Goal: Task Accomplishment & Management: Manage account settings

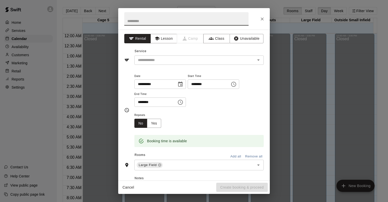
scroll to position [296, 0]
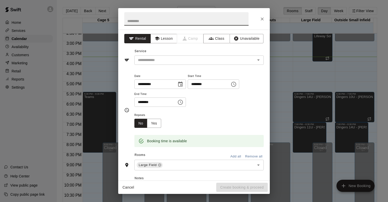
click at [263, 19] on icon "Close" at bounding box center [262, 18] width 5 height 5
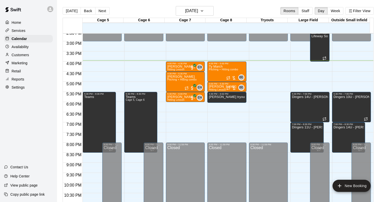
click at [260, 21] on div "Tryouts" at bounding box center [267, 20] width 41 height 5
click at [192, 9] on h6 "[DATE]" at bounding box center [191, 10] width 13 height 7
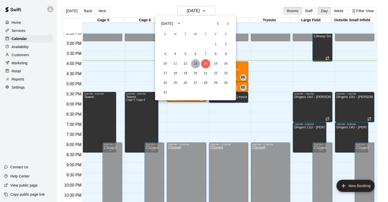
click at [196, 63] on button "13" at bounding box center [195, 63] width 9 height 9
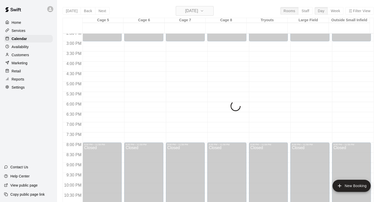
click at [198, 9] on h6 "Wednesday Aug 13" at bounding box center [191, 10] width 13 height 7
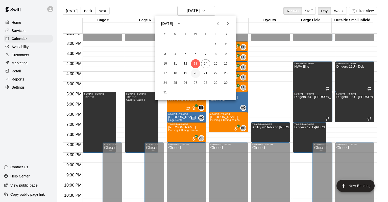
click at [195, 74] on button "20" at bounding box center [195, 73] width 9 height 9
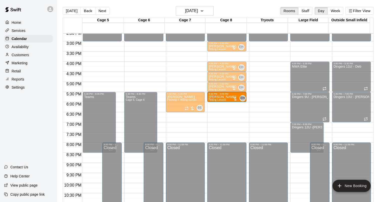
drag, startPoint x: 213, startPoint y: 54, endPoint x: 211, endPoint y: 99, distance: 44.5
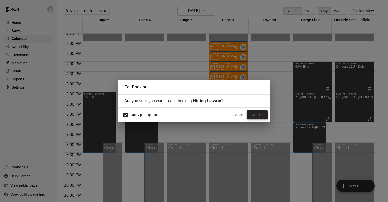
click at [253, 112] on button "Confirm" at bounding box center [257, 114] width 21 height 9
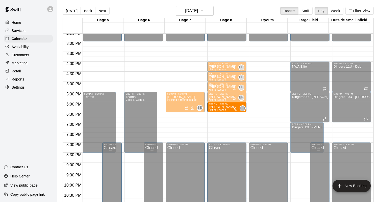
drag, startPoint x: 217, startPoint y: 43, endPoint x: 217, endPoint y: 105, distance: 61.9
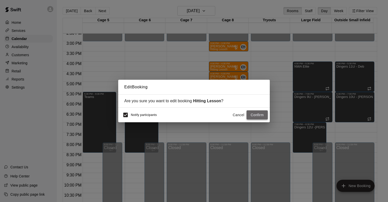
click at [253, 116] on button "Confirm" at bounding box center [257, 114] width 21 height 9
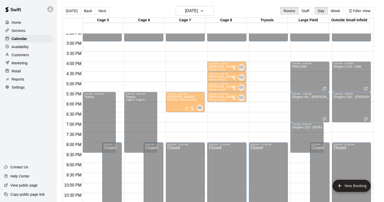
click at [227, 107] on p "Clifford Stallings" at bounding box center [223, 107] width 28 height 0
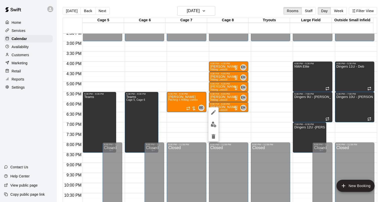
click at [233, 122] on div at bounding box center [194, 101] width 388 height 202
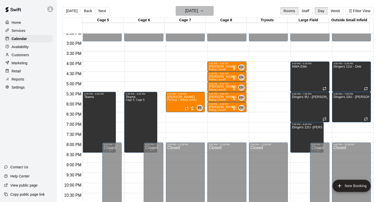
click at [185, 13] on h6 "Wednesday Aug 20" at bounding box center [191, 10] width 13 height 7
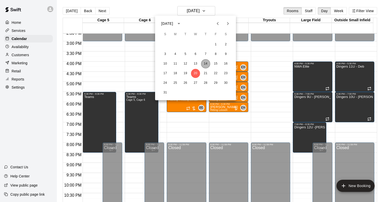
click at [206, 64] on button "14" at bounding box center [205, 63] width 9 height 9
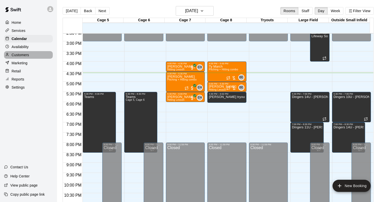
click at [28, 54] on p "Customers" at bounding box center [20, 54] width 17 height 5
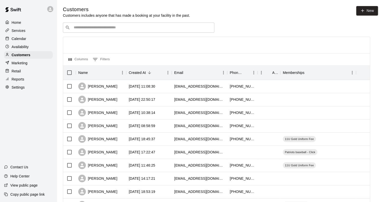
click at [195, 26] on input "Search customers by name or email" at bounding box center [142, 27] width 140 height 5
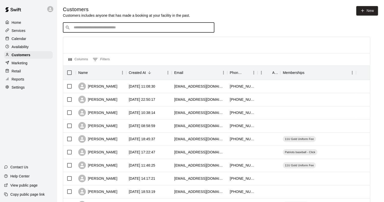
click at [148, 30] on input "Search customers by name or email" at bounding box center [142, 27] width 140 height 5
type input "**********"
click at [369, 9] on link "New" at bounding box center [368, 10] width 22 height 9
select select "**"
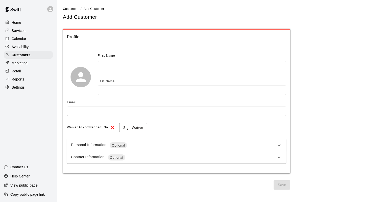
click at [110, 67] on input "text" at bounding box center [192, 65] width 189 height 9
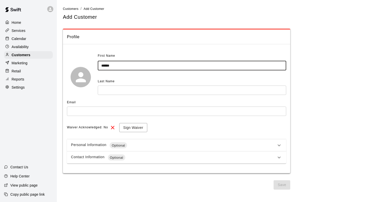
type input "******"
click at [110, 91] on input "text" at bounding box center [192, 89] width 189 height 9
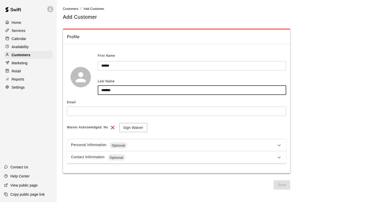
type input "*******"
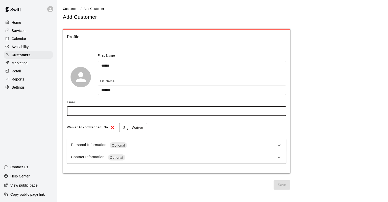
click at [94, 114] on input "text" at bounding box center [176, 110] width 219 height 9
type input "**********"
click at [128, 125] on button "Sign Waiver" at bounding box center [133, 127] width 28 height 9
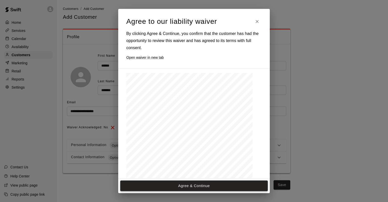
click at [164, 185] on button "Agree & Continue" at bounding box center [194, 185] width 148 height 11
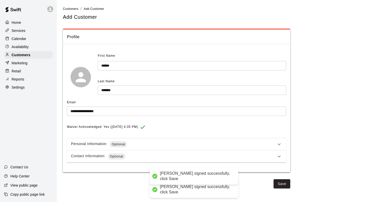
click at [273, 179] on div "Save" at bounding box center [176, 183] width 227 height 9
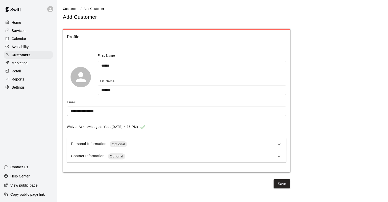
drag, startPoint x: 281, startPoint y: 182, endPoint x: 284, endPoint y: 184, distance: 3.6
click at [284, 184] on button "Save" at bounding box center [282, 183] width 17 height 9
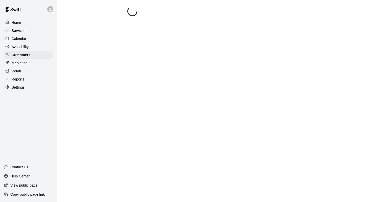
select select "**"
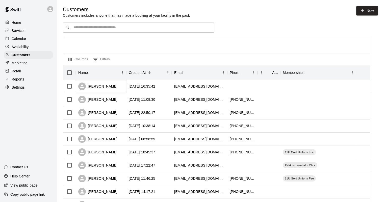
click at [125, 86] on div "[PERSON_NAME]" at bounding box center [101, 86] width 51 height 13
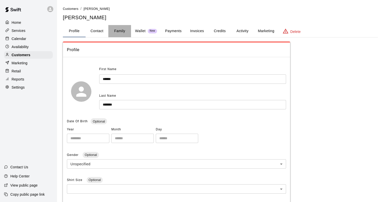
click at [116, 29] on button "Family" at bounding box center [119, 31] width 23 height 12
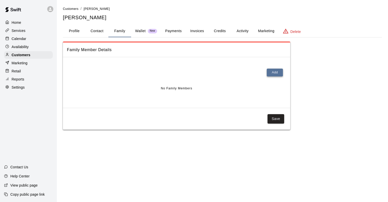
click at [271, 70] on button "Add" at bounding box center [275, 72] width 16 height 8
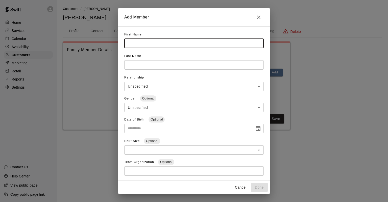
click at [156, 43] on input "text" at bounding box center [193, 43] width 139 height 9
type input "*"
type input "*****"
click at [146, 48] on input "text" at bounding box center [193, 43] width 139 height 9
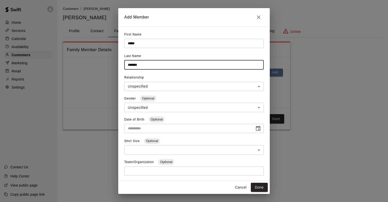
type input "*******"
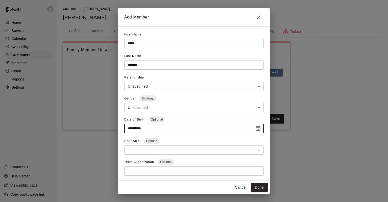
click at [133, 126] on input "**********" at bounding box center [187, 128] width 127 height 9
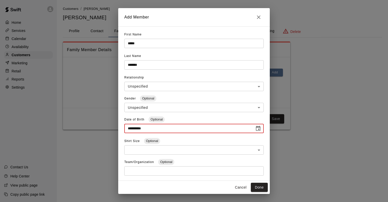
click at [138, 131] on input "**********" at bounding box center [187, 128] width 127 height 9
click at [136, 127] on input "**********" at bounding box center [187, 128] width 127 height 9
click at [135, 131] on input "**********" at bounding box center [187, 128] width 127 height 9
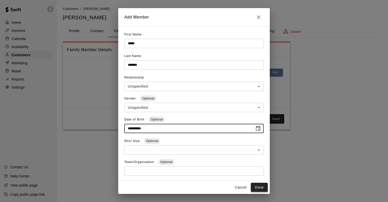
type input "**********"
click at [255, 184] on button "Done" at bounding box center [259, 186] width 17 height 9
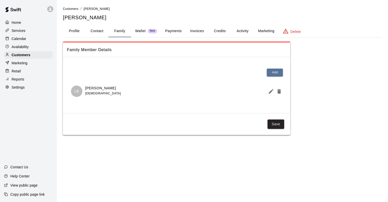
click at [217, 33] on button "Credits" at bounding box center [219, 31] width 23 height 12
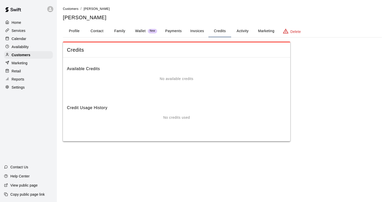
click at [179, 90] on div "No available credits" at bounding box center [176, 86] width 219 height 20
click at [172, 33] on button "Payments" at bounding box center [173, 31] width 25 height 12
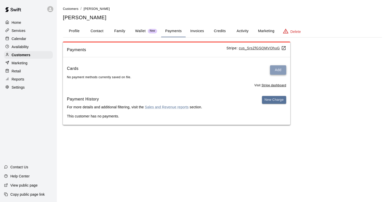
click at [271, 67] on button "Add" at bounding box center [278, 69] width 16 height 9
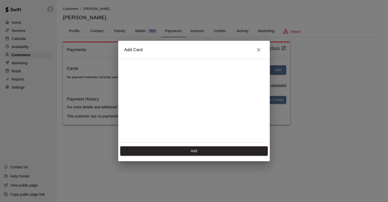
scroll to position [71, 0]
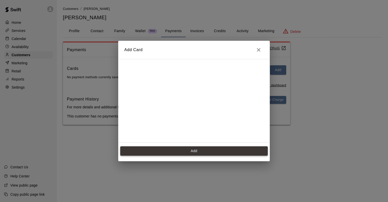
click at [192, 147] on button "Add" at bounding box center [194, 150] width 148 height 9
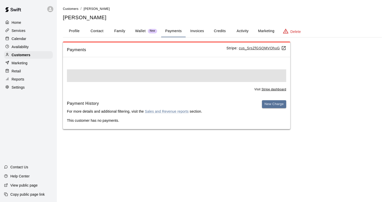
scroll to position [0, 0]
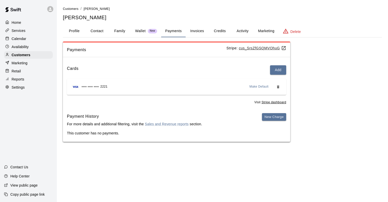
click at [220, 28] on button "Credits" at bounding box center [219, 31] width 23 height 12
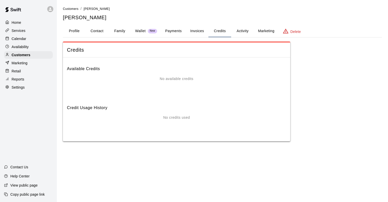
click at [241, 31] on button "Activity" at bounding box center [242, 31] width 23 height 12
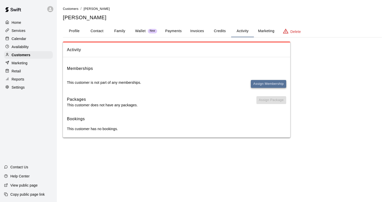
click at [262, 81] on button "Assign Membership" at bounding box center [268, 84] width 35 height 8
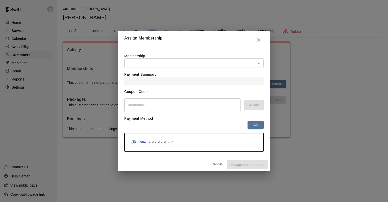
click at [168, 59] on body "Home Services Calendar Availability Customers Marketing Retail Reports Settings…" at bounding box center [194, 73] width 388 height 147
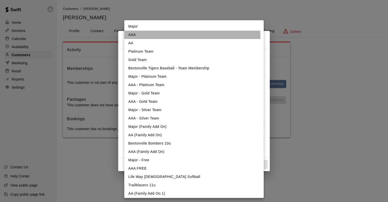
click at [149, 37] on li "AAA" at bounding box center [193, 35] width 139 height 8
type input "**********"
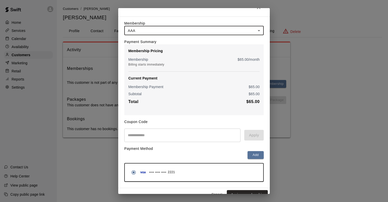
scroll to position [20, 0]
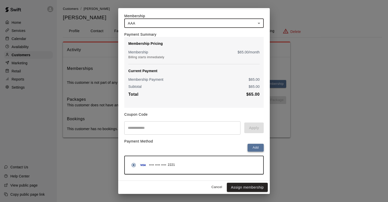
click at [256, 148] on button "Add" at bounding box center [256, 148] width 16 height 8
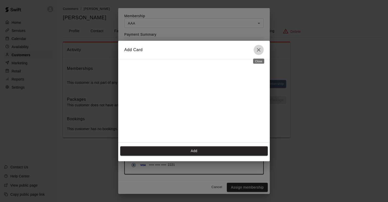
click at [257, 48] on icon "Close" at bounding box center [259, 50] width 4 height 4
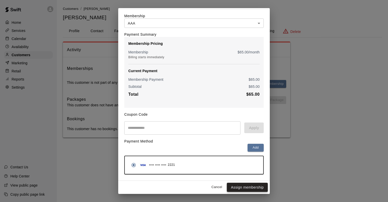
click at [238, 189] on button "Assign membership" at bounding box center [247, 186] width 41 height 9
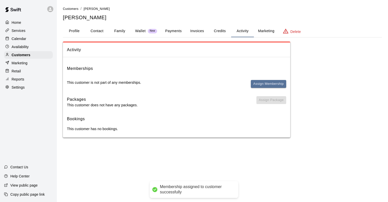
scroll to position [0, 0]
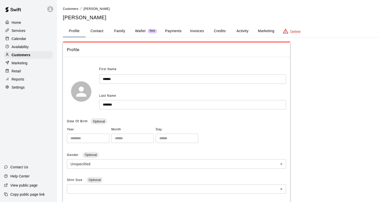
click at [221, 33] on button "Credits" at bounding box center [219, 31] width 23 height 12
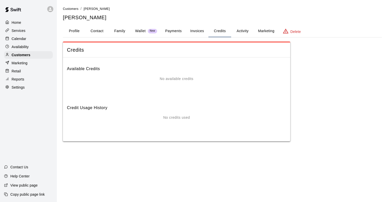
click at [240, 32] on button "Activity" at bounding box center [242, 31] width 23 height 12
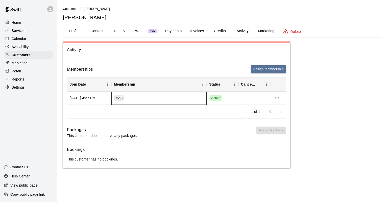
click at [195, 101] on div "AAA" at bounding box center [158, 97] width 95 height 13
click at [74, 34] on button "Profile" at bounding box center [74, 31] width 23 height 12
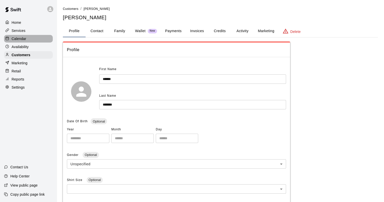
click at [19, 38] on p "Calendar" at bounding box center [19, 38] width 15 height 5
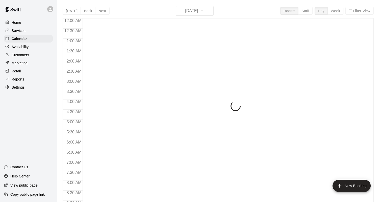
scroll to position [296, 0]
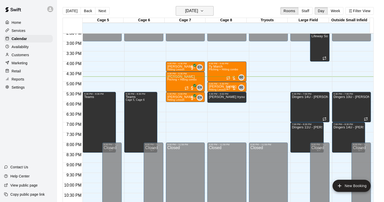
click at [194, 12] on h6 "[DATE]" at bounding box center [191, 10] width 13 height 7
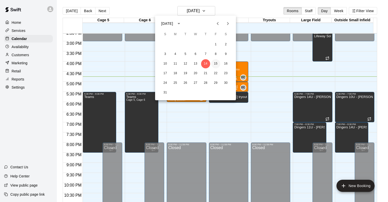
click at [218, 62] on button "15" at bounding box center [215, 63] width 9 height 9
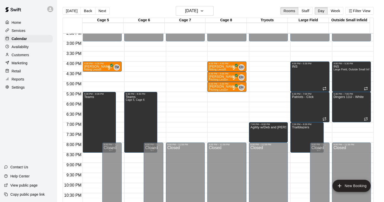
click at [30, 47] on div "Availability" at bounding box center [28, 47] width 49 height 8
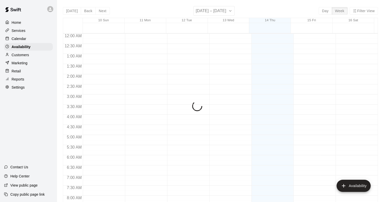
scroll to position [311, 0]
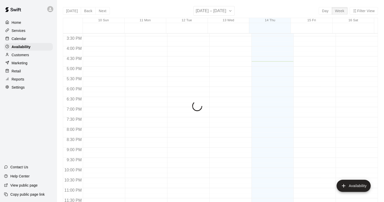
click at [29, 53] on div "Customers" at bounding box center [28, 55] width 49 height 8
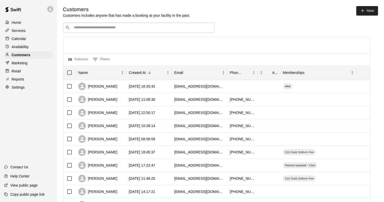
click at [17, 49] on p "Availability" at bounding box center [20, 46] width 17 height 5
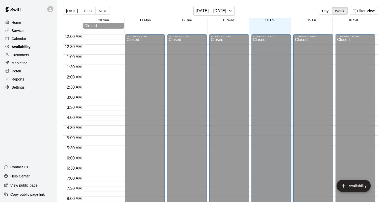
scroll to position [311, 0]
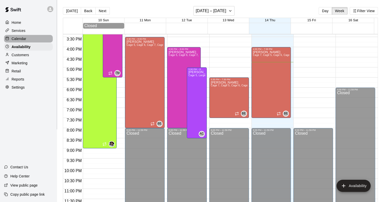
click at [15, 41] on p "Calendar" at bounding box center [19, 38] width 15 height 5
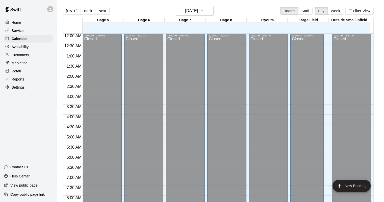
scroll to position [296, 0]
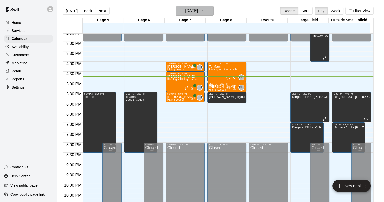
click at [185, 11] on h6 "[DATE]" at bounding box center [191, 10] width 13 height 7
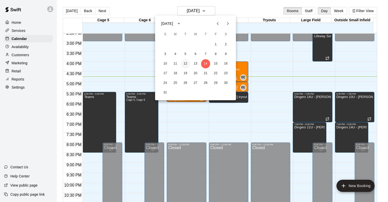
click at [187, 63] on button "12" at bounding box center [185, 63] width 9 height 9
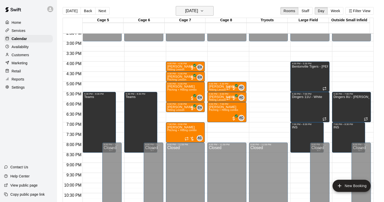
click at [186, 8] on h6 "[DATE]" at bounding box center [191, 10] width 13 height 7
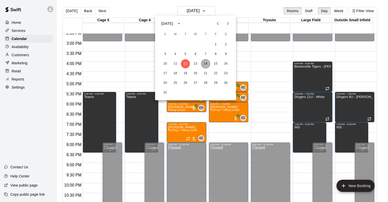
click at [206, 65] on button "14" at bounding box center [205, 63] width 9 height 9
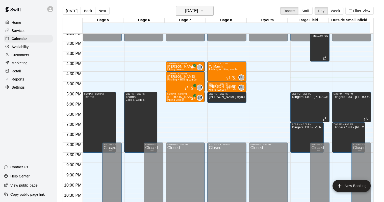
click at [192, 7] on h6 "[DATE]" at bounding box center [191, 10] width 13 height 7
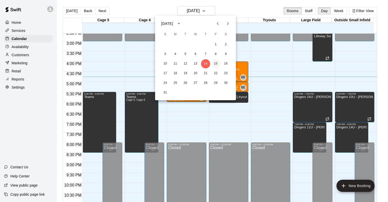
click at [216, 64] on button "15" at bounding box center [215, 63] width 9 height 9
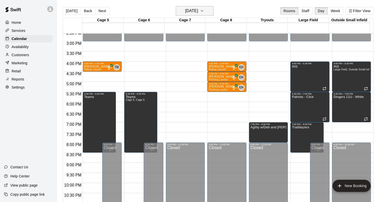
click at [198, 14] on h6 "[DATE]" at bounding box center [191, 10] width 13 height 7
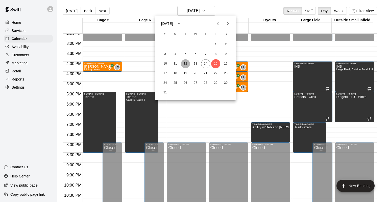
click at [186, 66] on button "12" at bounding box center [185, 63] width 9 height 9
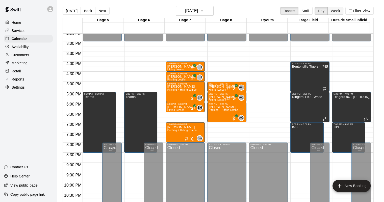
click at [333, 11] on button "Week" at bounding box center [336, 11] width 16 height 8
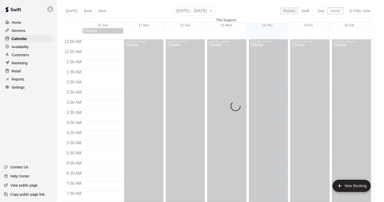
scroll to position [316, 0]
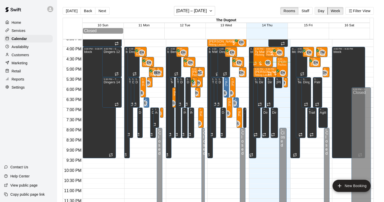
click at [320, 10] on button "Day" at bounding box center [321, 11] width 13 height 8
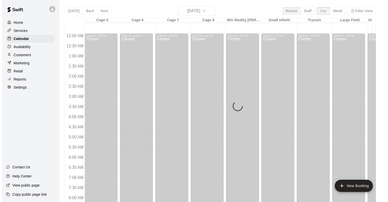
scroll to position [315, 0]
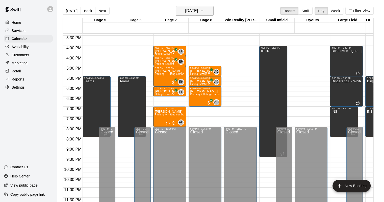
click at [198, 12] on h6 "[DATE]" at bounding box center [191, 10] width 13 height 7
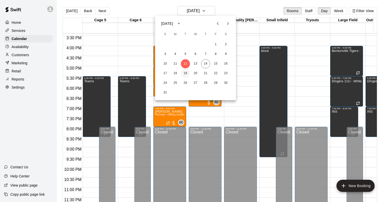
drag, startPoint x: 187, startPoint y: 70, endPoint x: 182, endPoint y: 72, distance: 5.4
click at [182, 72] on button "19" at bounding box center [185, 73] width 9 height 9
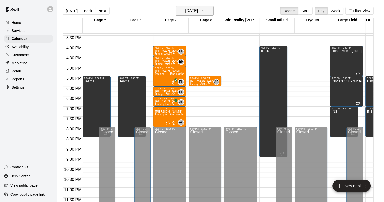
click at [194, 9] on h6 "[DATE]" at bounding box center [191, 10] width 13 height 7
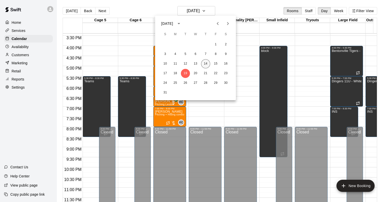
click at [207, 62] on button "14" at bounding box center [205, 63] width 9 height 9
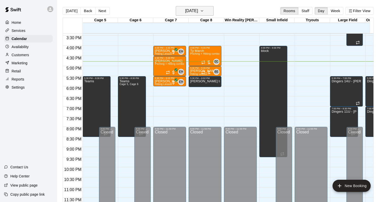
click at [195, 9] on h6 "[DATE]" at bounding box center [191, 10] width 13 height 7
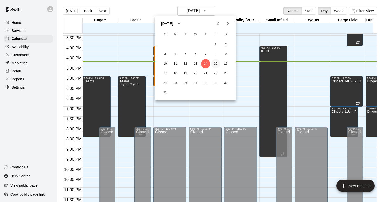
click at [214, 62] on button "15" at bounding box center [215, 63] width 9 height 9
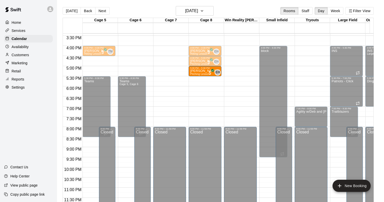
drag, startPoint x: 199, startPoint y: 67, endPoint x: 201, endPoint y: 70, distance: 3.4
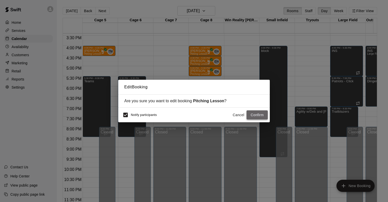
click at [256, 114] on button "Confirm" at bounding box center [257, 114] width 21 height 9
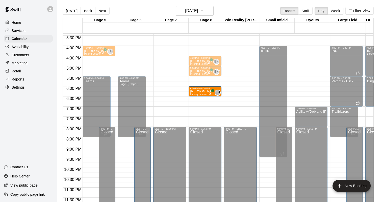
drag, startPoint x: 200, startPoint y: 48, endPoint x: 201, endPoint y: 91, distance: 43.5
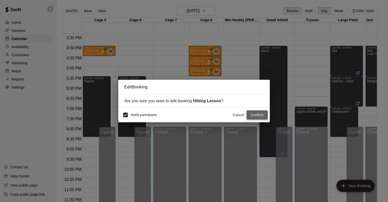
click at [252, 115] on button "Confirm" at bounding box center [257, 114] width 21 height 9
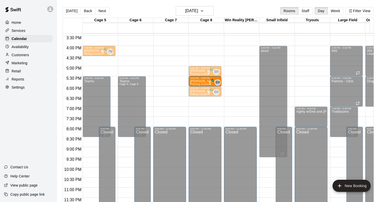
drag, startPoint x: 199, startPoint y: 54, endPoint x: 200, endPoint y: 78, distance: 24.3
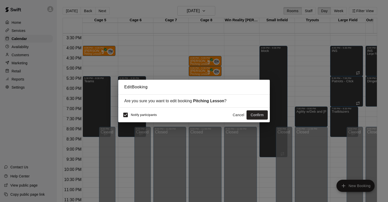
click at [252, 113] on button "Confirm" at bounding box center [257, 114] width 21 height 9
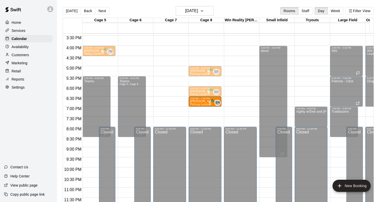
drag, startPoint x: 197, startPoint y: 79, endPoint x: 197, endPoint y: 103, distance: 24.5
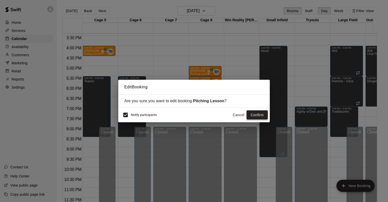
click at [249, 118] on button "Confirm" at bounding box center [257, 114] width 21 height 9
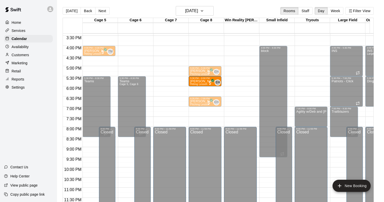
drag, startPoint x: 194, startPoint y: 86, endPoint x: 194, endPoint y: 77, distance: 9.6
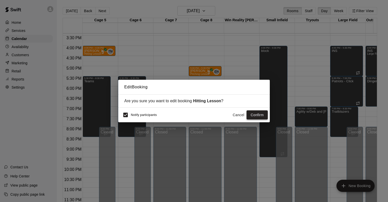
click at [250, 116] on button "Confirm" at bounding box center [257, 114] width 21 height 9
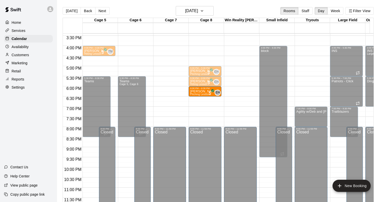
drag, startPoint x: 199, startPoint y: 95, endPoint x: 199, endPoint y: 89, distance: 6.3
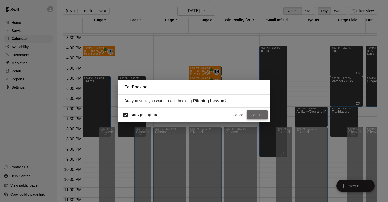
click at [252, 115] on button "Confirm" at bounding box center [257, 114] width 21 height 9
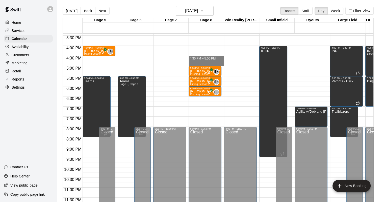
drag, startPoint x: 198, startPoint y: 52, endPoint x: 198, endPoint y: 62, distance: 9.6
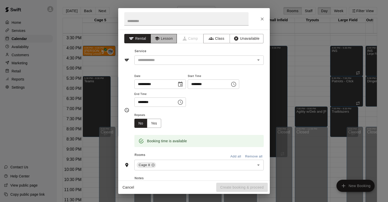
click at [166, 35] on button "Lesson" at bounding box center [164, 38] width 27 height 9
click at [168, 55] on div "Service ​" at bounding box center [193, 55] width 139 height 17
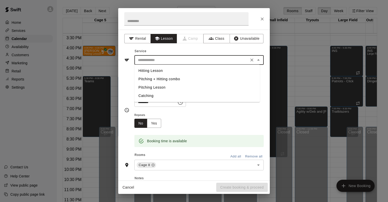
click at [168, 58] on input "text" at bounding box center [191, 60] width 111 height 6
click at [168, 76] on li "Pitching + Hitting combo" at bounding box center [197, 79] width 126 height 8
type input "**********"
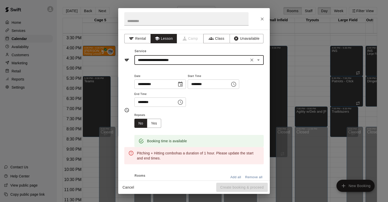
click at [208, 83] on input "********" at bounding box center [207, 83] width 39 height 9
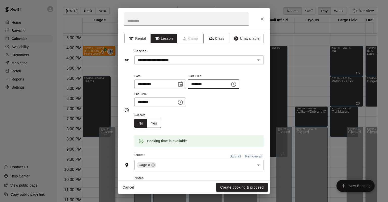
type input "********"
click at [150, 122] on button "Yes" at bounding box center [154, 123] width 14 height 9
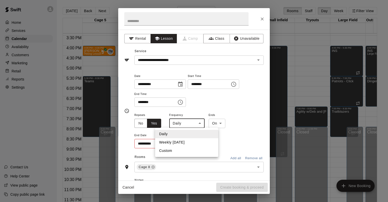
click at [177, 124] on body "Home Services Calendar Availability Customers Marketing Retail Reports Settings…" at bounding box center [194, 105] width 388 height 210
click at [176, 144] on li "Weekly on Friday" at bounding box center [186, 142] width 63 height 8
type input "******"
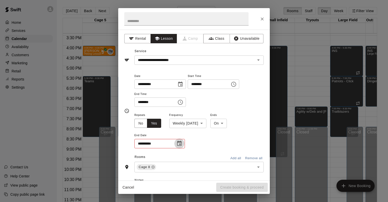
click at [176, 144] on icon "Choose date" at bounding box center [179, 143] width 6 height 6
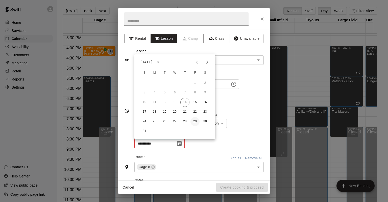
click at [194, 119] on button "29" at bounding box center [195, 121] width 9 height 9
type input "**********"
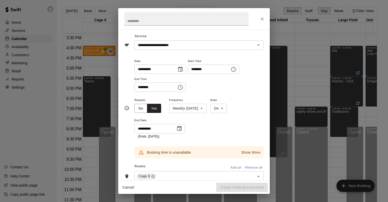
scroll to position [0, 0]
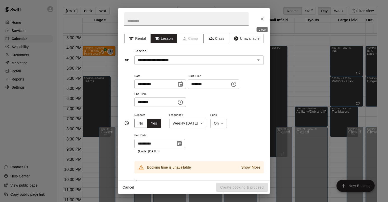
click at [260, 21] on icon "Close" at bounding box center [262, 18] width 5 height 5
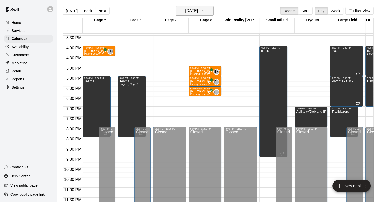
click at [195, 10] on h6 "[DATE]" at bounding box center [191, 10] width 13 height 7
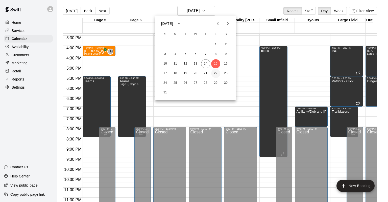
click at [217, 76] on button "22" at bounding box center [215, 73] width 9 height 9
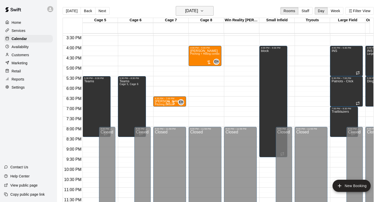
click at [192, 14] on h6 "[DATE]" at bounding box center [191, 10] width 13 height 7
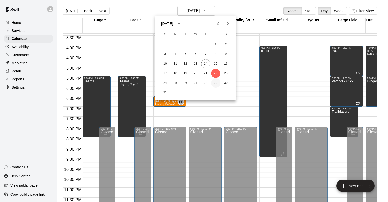
click at [214, 84] on button "29" at bounding box center [215, 82] width 9 height 9
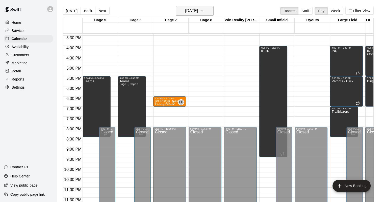
click at [189, 10] on h6 "[DATE]" at bounding box center [191, 10] width 13 height 7
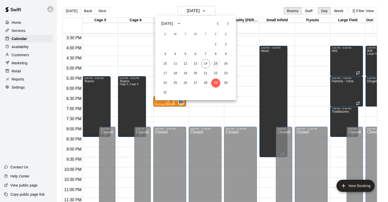
click at [213, 64] on button "15" at bounding box center [215, 63] width 9 height 9
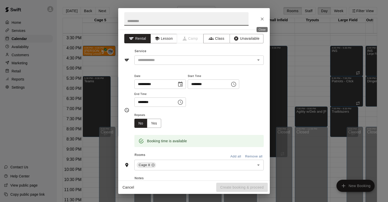
click at [261, 23] on button "Close" at bounding box center [262, 18] width 9 height 9
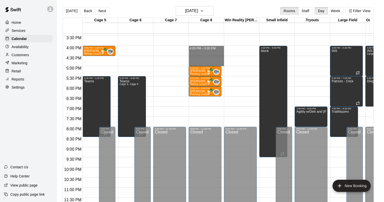
drag, startPoint x: 206, startPoint y: 43, endPoint x: 206, endPoint y: 62, distance: 18.7
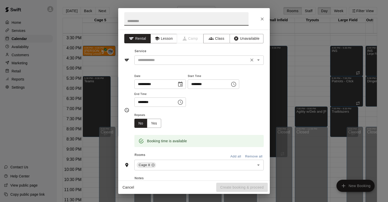
click at [150, 58] on input "text" at bounding box center [191, 60] width 111 height 6
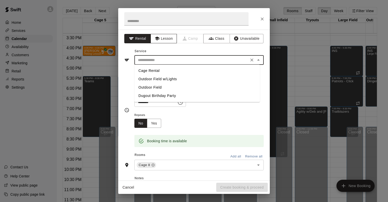
click at [157, 38] on icon "button" at bounding box center [157, 38] width 5 height 5
click at [162, 59] on input "text" at bounding box center [191, 60] width 111 height 6
click at [163, 76] on li "Pitching + Hitting combo" at bounding box center [197, 79] width 126 height 8
type input "**********"
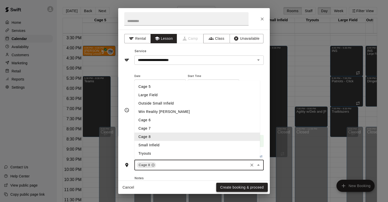
drag, startPoint x: 203, startPoint y: 165, endPoint x: 224, endPoint y: 190, distance: 31.8
click at [224, 190] on div "**********" at bounding box center [194, 100] width 152 height 185
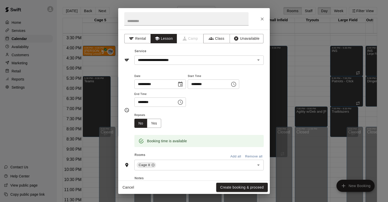
click at [223, 186] on button "Create booking & proceed" at bounding box center [242, 186] width 52 height 9
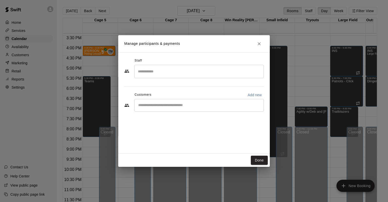
click at [181, 71] on input "Search staff" at bounding box center [199, 71] width 125 height 9
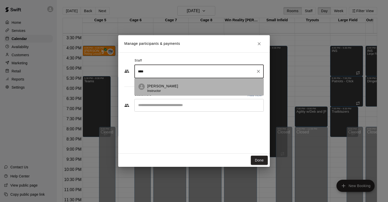
click at [166, 90] on div "[PERSON_NAME] Instructor" at bounding box center [162, 88] width 31 height 10
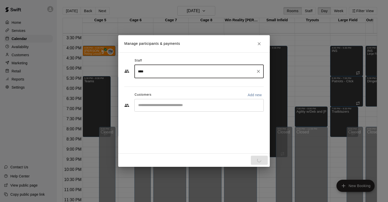
click at [166, 102] on div "​" at bounding box center [198, 105] width 129 height 13
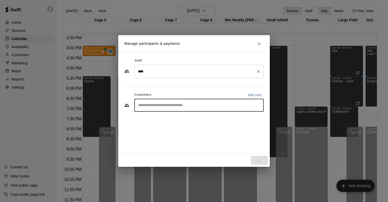
click at [157, 74] on input "****" at bounding box center [195, 71] width 117 height 9
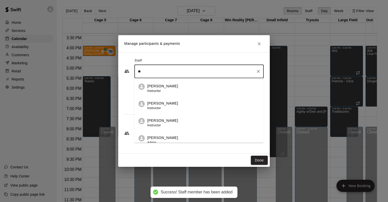
type input "*"
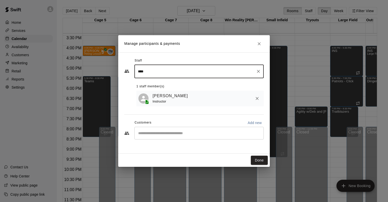
type input "****"
click at [164, 135] on input "Start typing to search customers..." at bounding box center [199, 132] width 125 height 5
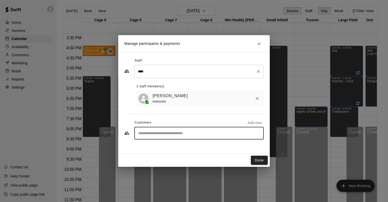
click at [156, 77] on div "**** ​" at bounding box center [198, 71] width 129 height 13
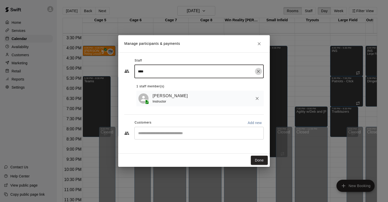
click at [257, 69] on icon "Clear" at bounding box center [258, 71] width 5 height 5
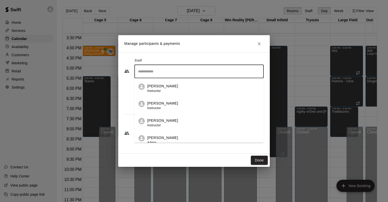
click at [131, 104] on div "​ Austin Click Instructor Don Thomas Instructor Aaron Ledbetter Instructor Amy …" at bounding box center [193, 85] width 139 height 41
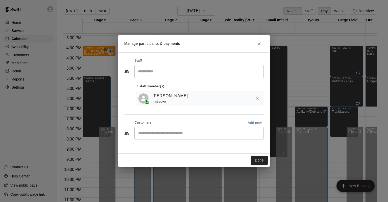
click at [151, 139] on div "​" at bounding box center [198, 133] width 129 height 13
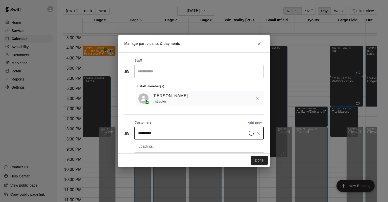
type input "**********"
click at [158, 142] on div "Jackson Ferrell AAA jeffreybferrell@gmail.com" at bounding box center [198, 148] width 129 height 16
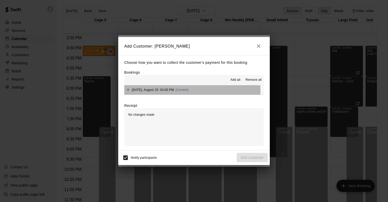
click at [190, 91] on button "Friday, August 15: 04:00 PM (Current)" at bounding box center [193, 89] width 139 height 9
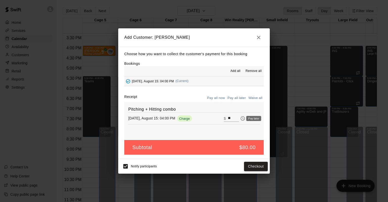
click at [241, 118] on icon "Pay later" at bounding box center [243, 118] width 4 height 4
click at [248, 169] on button "Add customer" at bounding box center [252, 165] width 31 height 9
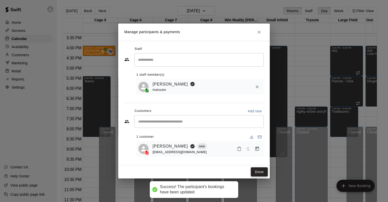
click at [257, 169] on button "Done" at bounding box center [259, 171] width 17 height 9
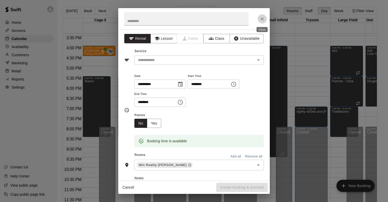
click at [260, 20] on icon "Close" at bounding box center [262, 18] width 5 height 5
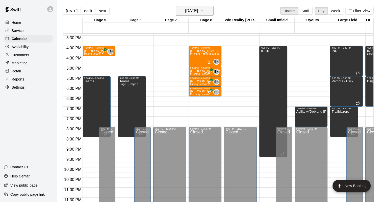
click at [198, 14] on h6 "[DATE]" at bounding box center [191, 10] width 13 height 7
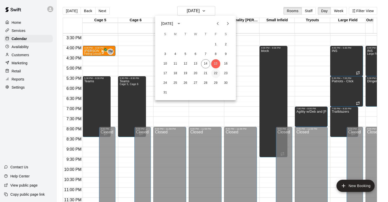
click at [214, 73] on button "22" at bounding box center [215, 73] width 9 height 9
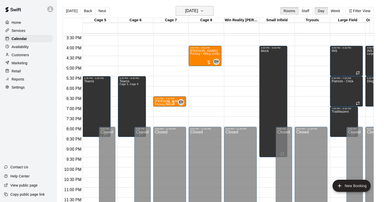
click at [193, 9] on h6 "[DATE]" at bounding box center [191, 10] width 13 height 7
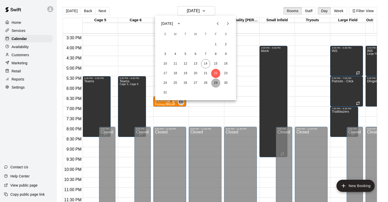
click at [217, 86] on button "29" at bounding box center [215, 82] width 9 height 9
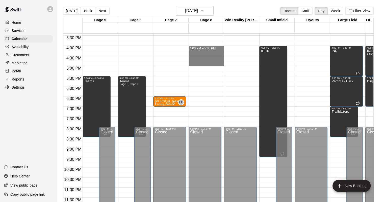
drag, startPoint x: 203, startPoint y: 43, endPoint x: 203, endPoint y: 58, distance: 14.9
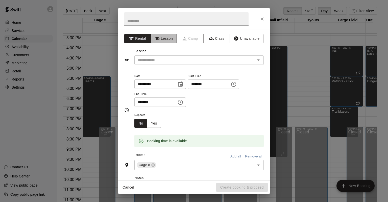
click at [169, 38] on button "Lesson" at bounding box center [164, 38] width 27 height 9
click at [169, 64] on div "​" at bounding box center [198, 59] width 129 height 9
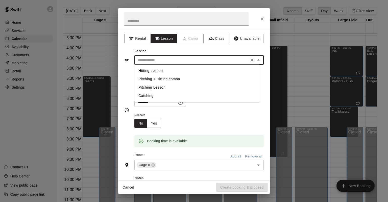
click at [166, 76] on li "Pitching + Hitting combo" at bounding box center [197, 79] width 126 height 8
type input "**********"
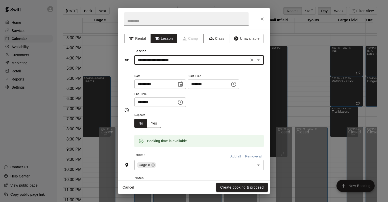
click at [159, 119] on button "Yes" at bounding box center [154, 123] width 14 height 9
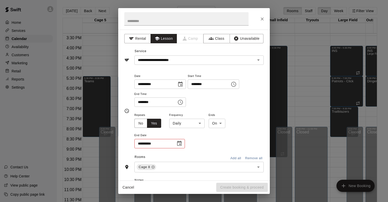
drag, startPoint x: 178, startPoint y: 144, endPoint x: 161, endPoint y: 151, distance: 18.4
click at [161, 151] on div "**********" at bounding box center [193, 111] width 139 height 84
click at [175, 144] on button "Choose date" at bounding box center [179, 143] width 10 height 10
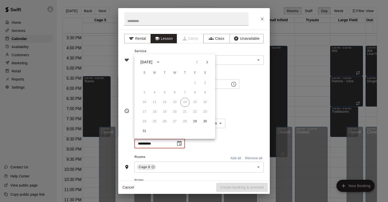
click at [204, 64] on button "Next month" at bounding box center [207, 62] width 10 height 10
click at [195, 111] on button "26" at bounding box center [195, 111] width 9 height 9
type input "**********"
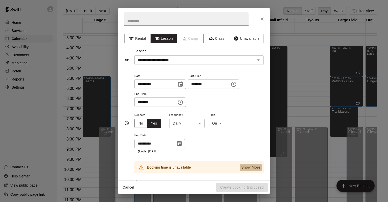
click at [241, 165] on p "Show More" at bounding box center [250, 167] width 19 height 5
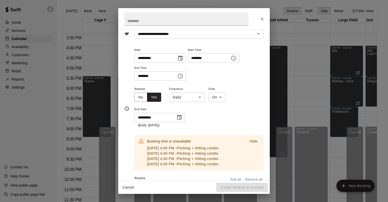
scroll to position [15, 0]
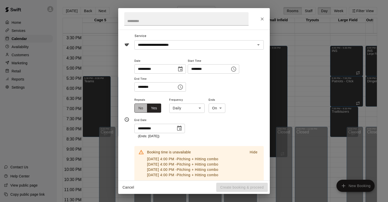
click at [145, 105] on button "No" at bounding box center [140, 107] width 13 height 9
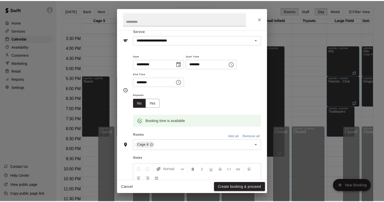
scroll to position [0, 0]
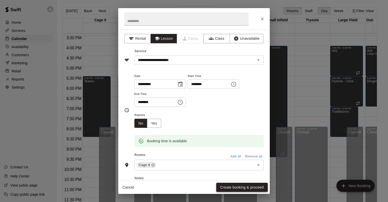
click at [237, 182] on button "Create booking & proceed" at bounding box center [242, 186] width 52 height 9
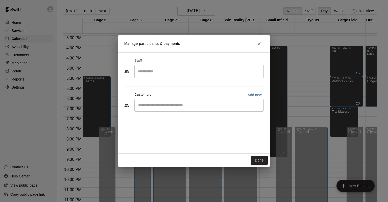
click at [199, 66] on div "​" at bounding box center [198, 71] width 129 height 13
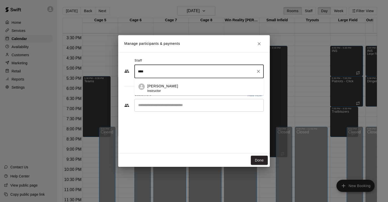
click at [173, 109] on div "​" at bounding box center [198, 105] width 129 height 13
type input "****"
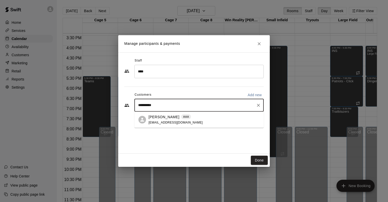
type input "**********"
click at [170, 118] on p "[PERSON_NAME]" at bounding box center [164, 116] width 31 height 5
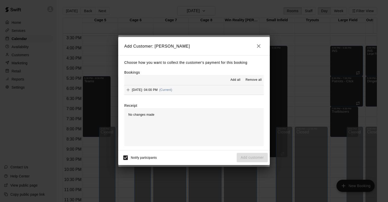
click at [200, 94] on button "Friday, August 29: 04:00 PM (Current)" at bounding box center [193, 89] width 139 height 9
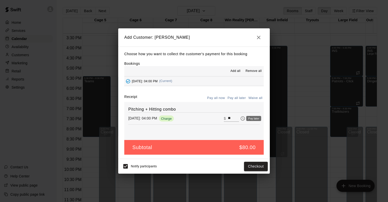
click at [239, 122] on button "Pay later" at bounding box center [243, 118] width 8 height 8
click at [246, 163] on button "Add customer" at bounding box center [252, 165] width 31 height 9
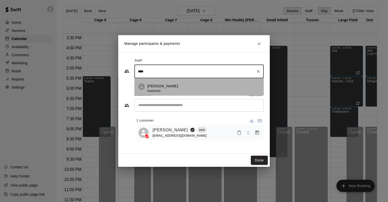
drag, startPoint x: 161, startPoint y: 71, endPoint x: 146, endPoint y: 85, distance: 20.9
click at [146, 85] on li "[PERSON_NAME] Instructor" at bounding box center [198, 86] width 129 height 17
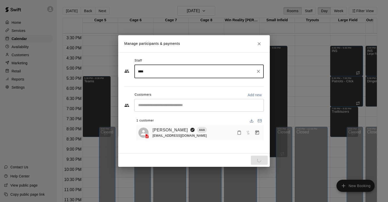
click at [159, 74] on input "****" at bounding box center [195, 71] width 117 height 9
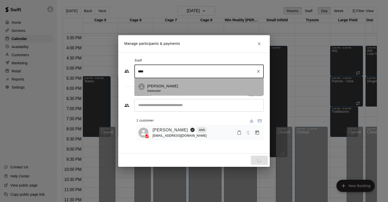
click at [159, 83] on li "[PERSON_NAME] Instructor" at bounding box center [198, 86] width 129 height 17
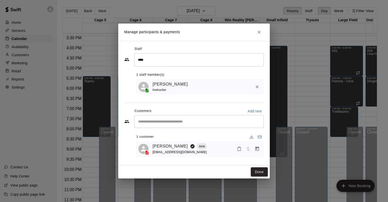
click at [257, 174] on button "Done" at bounding box center [259, 171] width 17 height 9
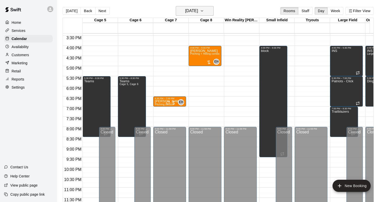
click at [186, 9] on h6 "[DATE]" at bounding box center [191, 10] width 13 height 7
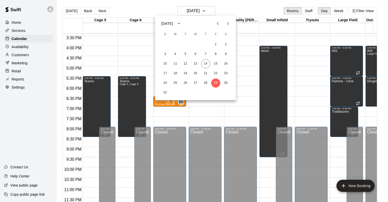
click at [224, 25] on button "Next month" at bounding box center [228, 23] width 10 height 10
click at [216, 44] on button "5" at bounding box center [215, 44] width 9 height 9
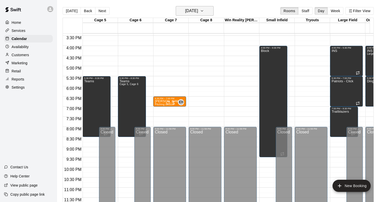
click at [198, 9] on h6 "[DATE]" at bounding box center [191, 10] width 13 height 7
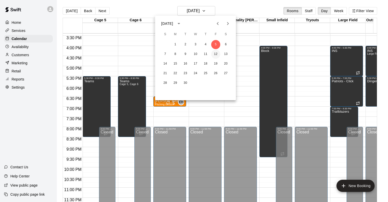
click at [217, 56] on button "12" at bounding box center [215, 54] width 9 height 9
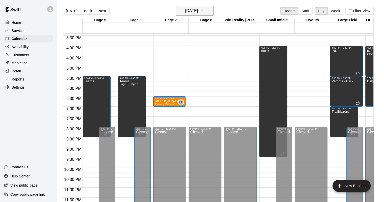
click at [195, 7] on button "Friday Sep 12" at bounding box center [195, 11] width 38 height 10
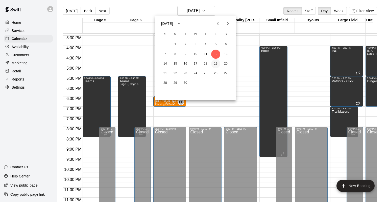
click at [213, 64] on button "19" at bounding box center [215, 63] width 9 height 9
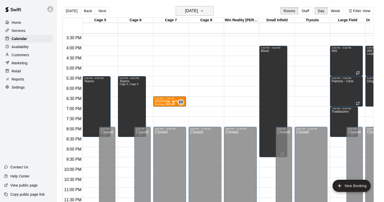
click at [191, 10] on h6 "Friday Sep 19" at bounding box center [191, 10] width 13 height 7
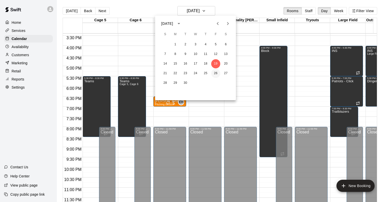
click at [216, 74] on button "26" at bounding box center [215, 73] width 9 height 9
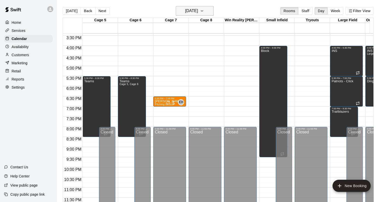
click at [192, 13] on h6 "Friday Sep 26" at bounding box center [191, 10] width 13 height 7
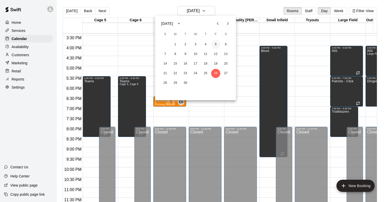
click at [216, 46] on button "5" at bounding box center [215, 44] width 9 height 9
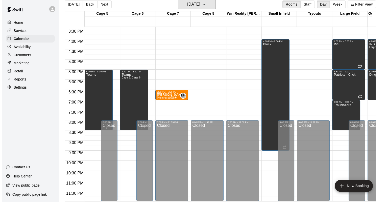
scroll to position [8, 0]
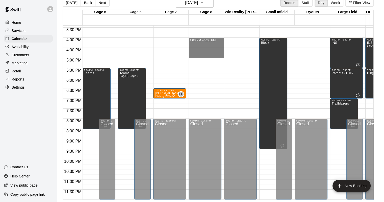
drag, startPoint x: 206, startPoint y: 35, endPoint x: 205, endPoint y: 53, distance: 18.2
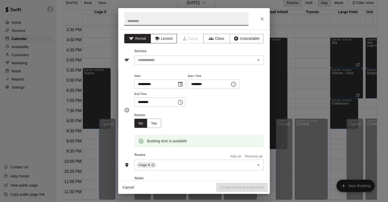
click at [166, 42] on button "Lesson" at bounding box center [164, 38] width 27 height 9
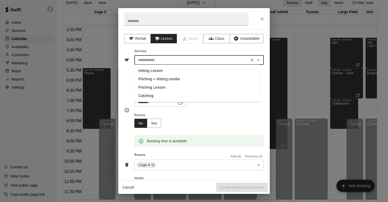
click at [164, 61] on input "text" at bounding box center [191, 60] width 111 height 6
click at [166, 75] on li "Pitching + Hitting combo" at bounding box center [197, 79] width 126 height 8
type input "**********"
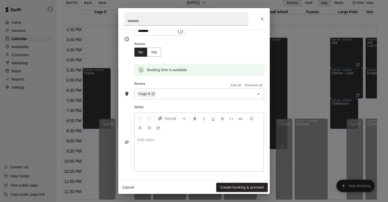
scroll to position [0, 0]
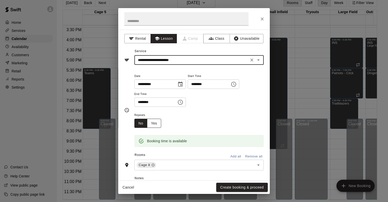
click at [156, 121] on button "Yes" at bounding box center [154, 123] width 14 height 9
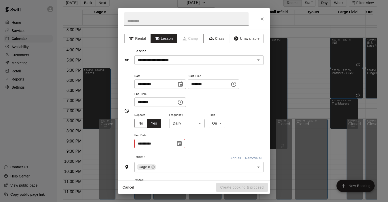
click at [184, 122] on body "Home Services Calendar Availability Customers Marketing Retail Reports Settings…" at bounding box center [194, 97] width 388 height 210
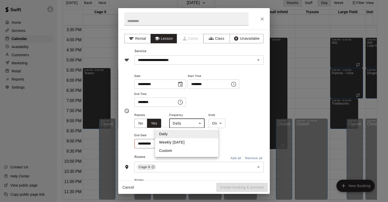
click at [181, 138] on li "Weekly on Friday" at bounding box center [186, 142] width 63 height 8
type input "******"
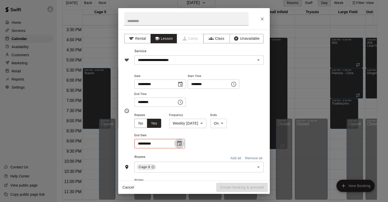
click at [178, 144] on icon "Choose date" at bounding box center [179, 143] width 6 height 6
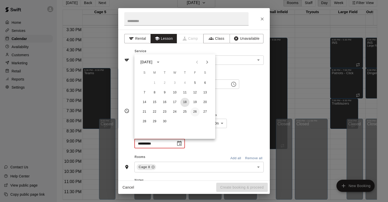
drag, startPoint x: 183, startPoint y: 99, endPoint x: 193, endPoint y: 109, distance: 14.7
click at [193, 109] on div "1 2 3 4 5 6 7 8 9 10 11 12 13 14 15 16 17 18 19 20 21 22 23 24 25 26 27 28 29 30" at bounding box center [174, 102] width 81 height 49
click at [194, 109] on button "26" at bounding box center [195, 111] width 9 height 9
type input "**********"
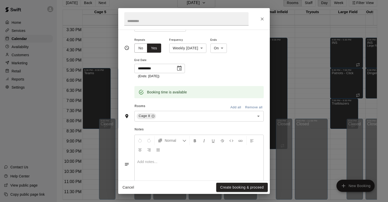
scroll to position [76, 0]
click at [231, 186] on button "Create booking & proceed" at bounding box center [242, 186] width 52 height 9
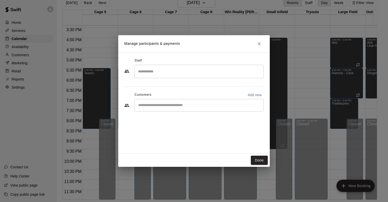
click at [156, 68] on input "Search staff" at bounding box center [199, 71] width 125 height 9
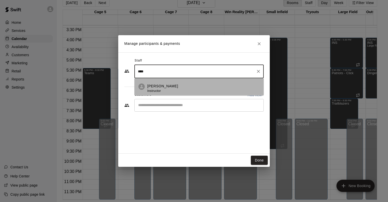
click at [154, 86] on p "[PERSON_NAME]" at bounding box center [162, 85] width 31 height 5
type input "****"
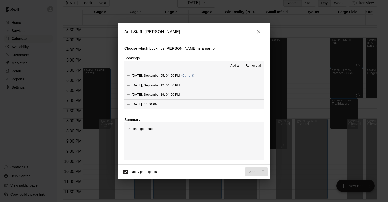
click at [236, 63] on span "Add all" at bounding box center [235, 65] width 10 height 5
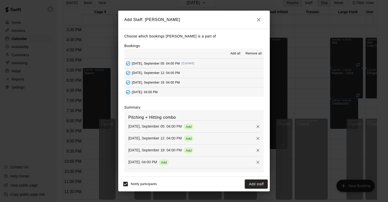
click at [262, 189] on div "Notify participants Add staff" at bounding box center [194, 183] width 148 height 11
click at [258, 182] on button "Add staff" at bounding box center [256, 183] width 23 height 9
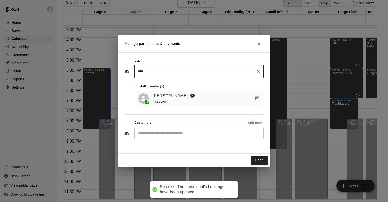
click at [165, 130] on div "​" at bounding box center [198, 133] width 129 height 13
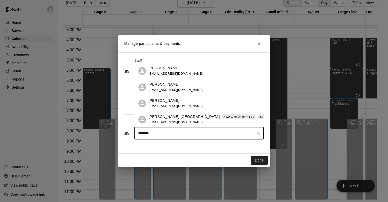
type input "*********"
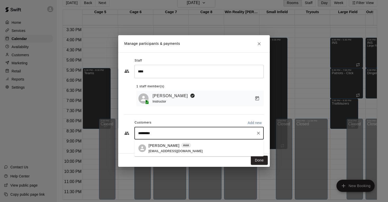
click at [163, 154] on div "Jackson Ferrell AAA jeffreybferrell@gmail.com" at bounding box center [198, 148] width 129 height 16
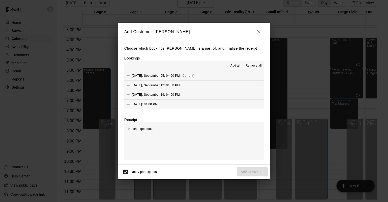
click at [230, 66] on button "Add all" at bounding box center [235, 66] width 16 height 8
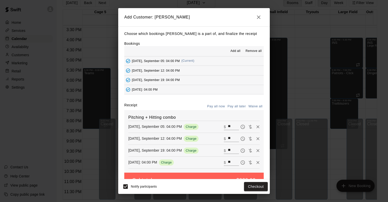
click at [235, 104] on button "Pay all later" at bounding box center [236, 106] width 21 height 8
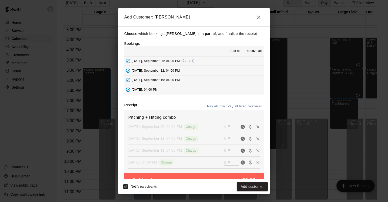
click at [251, 186] on button "Add customer" at bounding box center [252, 186] width 31 height 9
click at [251, 186] on div "Notify participants Add customer" at bounding box center [194, 186] width 148 height 11
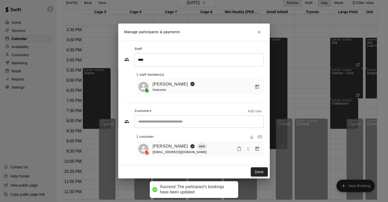
click at [260, 174] on button "Done" at bounding box center [259, 171] width 17 height 9
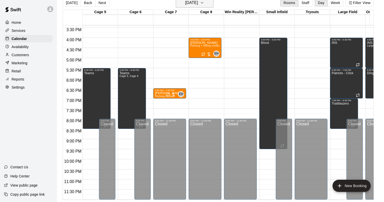
click at [187, 2] on h6 "[DATE]" at bounding box center [191, 2] width 13 height 7
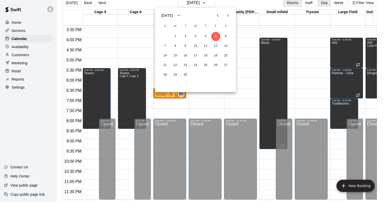
click at [218, 14] on icon "Previous month" at bounding box center [218, 15] width 2 height 3
click at [218, 14] on icon "Previous month" at bounding box center [218, 15] width 6 height 6
click at [214, 37] on button "4" at bounding box center [215, 36] width 9 height 9
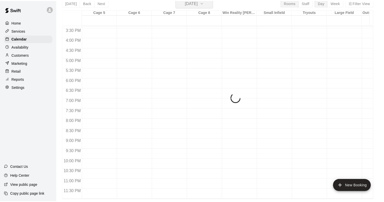
scroll to position [6, 0]
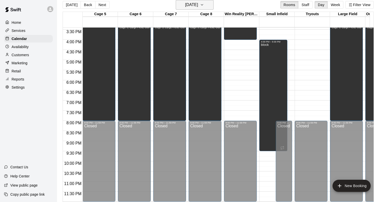
click at [198, 7] on h6 "Friday Jul 04" at bounding box center [191, 4] width 13 height 7
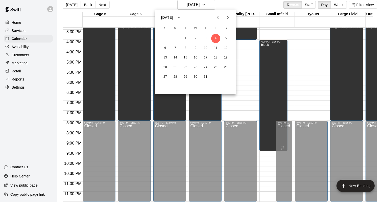
click at [226, 20] on icon "Next month" at bounding box center [228, 17] width 6 height 6
click at [208, 57] on button "14" at bounding box center [205, 57] width 9 height 9
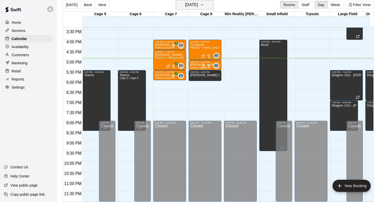
click at [198, 7] on h6 "[DATE]" at bounding box center [191, 4] width 13 height 7
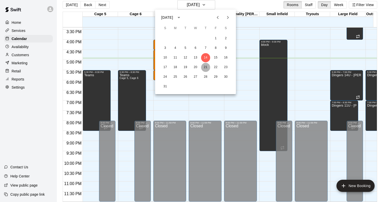
click at [206, 71] on button "21" at bounding box center [205, 67] width 9 height 9
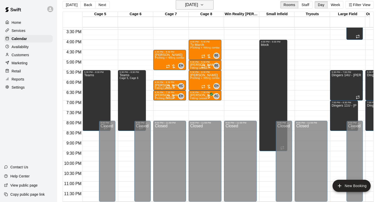
click at [193, 6] on h6 "[DATE]" at bounding box center [191, 4] width 13 height 7
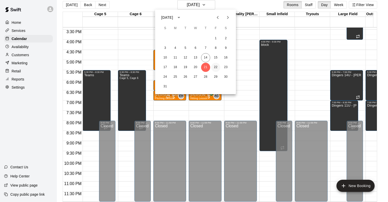
click at [216, 68] on button "22" at bounding box center [215, 67] width 9 height 9
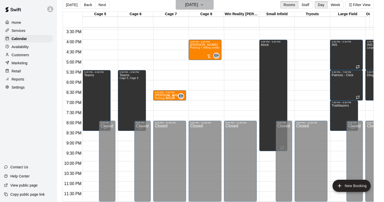
click at [198, 6] on h6 "[DATE]" at bounding box center [191, 4] width 13 height 7
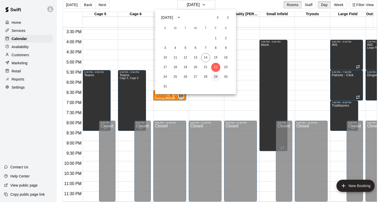
click at [217, 72] on button "29" at bounding box center [215, 76] width 9 height 9
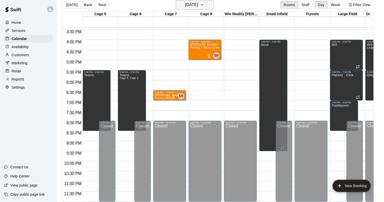
click at [198, 4] on h6 "[DATE]" at bounding box center [191, 4] width 13 height 7
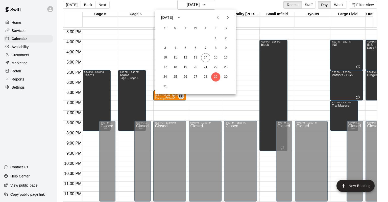
click at [227, 18] on icon "Next month" at bounding box center [228, 17] width 6 height 6
click at [213, 40] on button "5" at bounding box center [215, 38] width 9 height 9
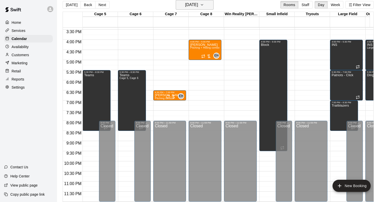
click at [195, 3] on h6 "[DATE]" at bounding box center [191, 4] width 13 height 7
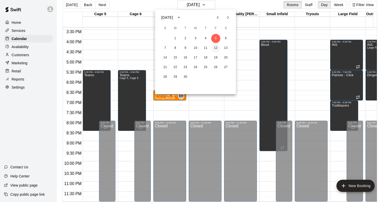
click at [217, 48] on button "12" at bounding box center [215, 47] width 9 height 9
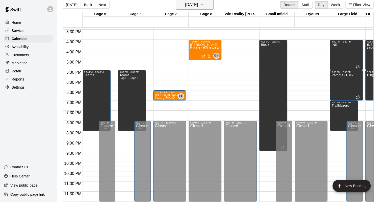
click at [195, 4] on h6 "Friday Sep 12" at bounding box center [191, 4] width 13 height 7
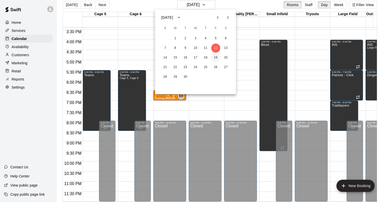
click at [214, 57] on button "19" at bounding box center [215, 57] width 9 height 9
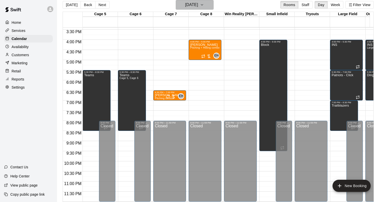
click at [186, 7] on h6 "Friday Sep 19" at bounding box center [191, 4] width 13 height 7
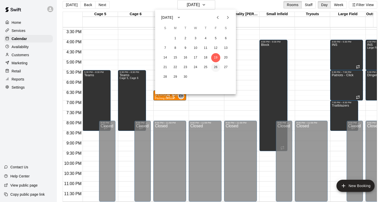
click at [214, 65] on button "26" at bounding box center [215, 67] width 9 height 9
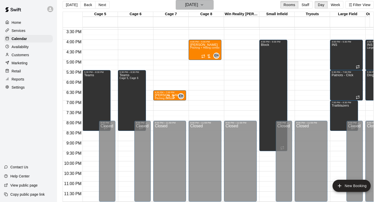
click at [198, 7] on h6 "Friday Sep 26" at bounding box center [191, 4] width 13 height 7
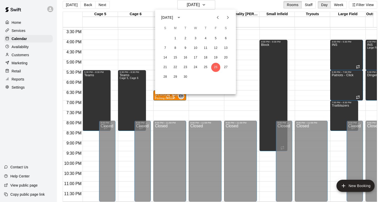
click at [143, 9] on div at bounding box center [194, 101] width 388 height 202
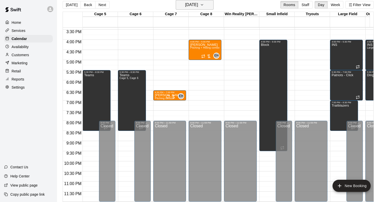
click at [198, 2] on h6 "Friday Sep 26" at bounding box center [191, 4] width 13 height 7
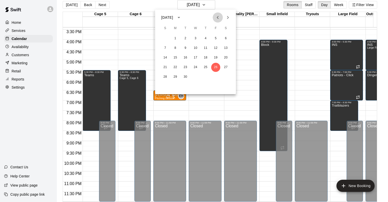
click at [214, 20] on button "Previous month" at bounding box center [218, 17] width 10 height 10
click at [206, 56] on button "14" at bounding box center [205, 57] width 9 height 9
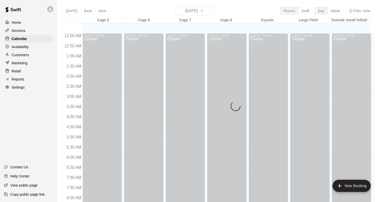
scroll to position [296, 0]
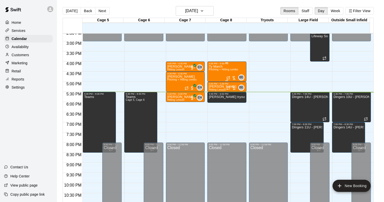
click at [233, 76] on div at bounding box center [231, 77] width 10 height 5
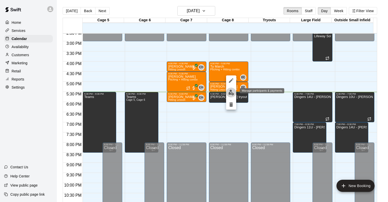
click at [231, 91] on img "edit" at bounding box center [231, 92] width 6 height 6
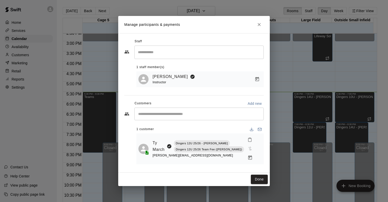
click at [261, 27] on icon "Close" at bounding box center [259, 24] width 5 height 5
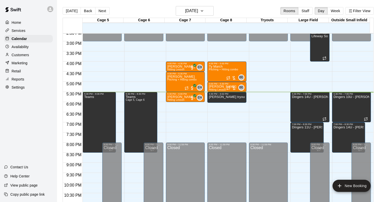
click at [41, 52] on div "Home Services Calendar Availability Customers Marketing Retail Reports Settings" at bounding box center [28, 54] width 57 height 73
click at [45, 56] on div "Customers" at bounding box center [28, 55] width 49 height 8
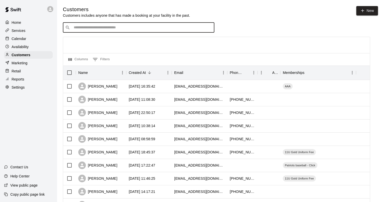
click at [158, 28] on input "Search customers by name or email" at bounding box center [142, 27] width 140 height 5
type input "*"
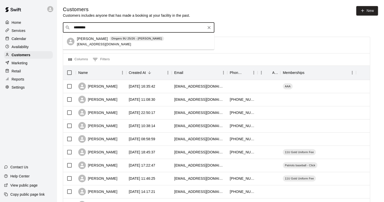
type input "**********"
click at [99, 43] on span "[EMAIL_ADDRESS][DOMAIN_NAME]" at bounding box center [104, 44] width 54 height 4
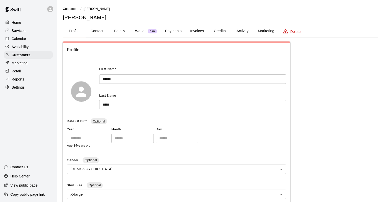
click at [94, 38] on div "Customers / [PERSON_NAME] [PERSON_NAME] Profile Contact Family Wallet New Payme…" at bounding box center [220, 168] width 315 height 325
click at [95, 32] on button "Contact" at bounding box center [97, 31] width 23 height 12
select select "**"
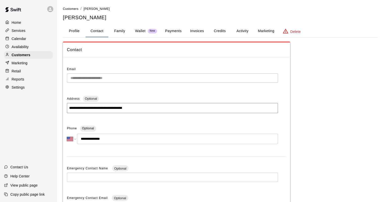
click at [29, 40] on div "Calendar" at bounding box center [28, 39] width 49 height 8
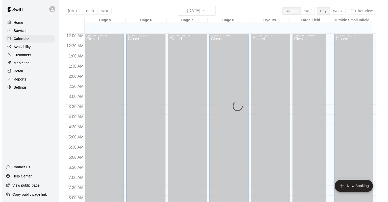
scroll to position [296, 0]
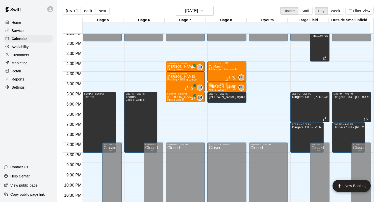
click at [235, 77] on div at bounding box center [231, 77] width 10 height 5
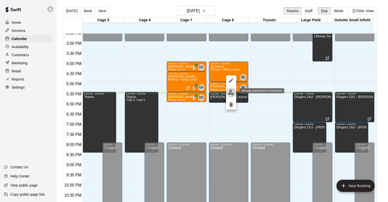
click at [228, 92] on img "edit" at bounding box center [231, 92] width 6 height 6
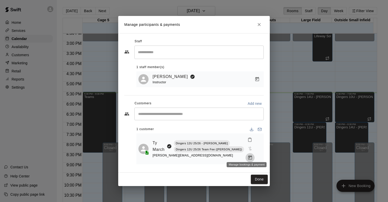
click at [248, 155] on icon "Manage bookings & payment" at bounding box center [250, 157] width 5 height 5
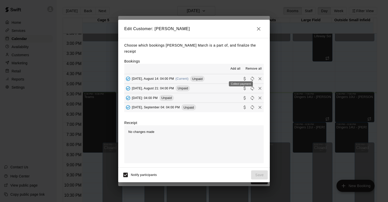
click at [242, 76] on icon "Collect payment" at bounding box center [244, 78] width 5 height 5
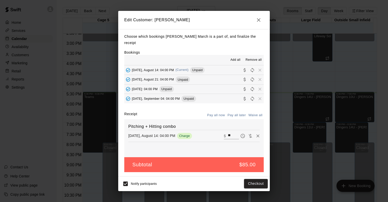
click at [262, 178] on div "Notify participants Checkout" at bounding box center [194, 183] width 148 height 11
click at [261, 179] on button "Checkout" at bounding box center [256, 183] width 24 height 9
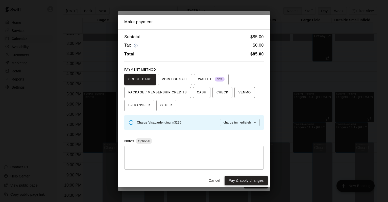
click at [262, 178] on button "Pay & apply changes" at bounding box center [246, 180] width 43 height 9
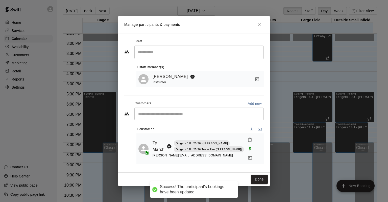
click at [261, 177] on button "Done" at bounding box center [259, 178] width 17 height 9
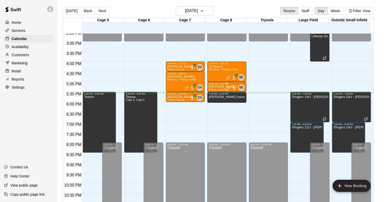
click at [231, 86] on div at bounding box center [231, 87] width 10 height 5
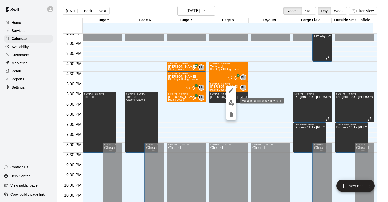
click at [230, 102] on img "edit" at bounding box center [231, 103] width 6 height 6
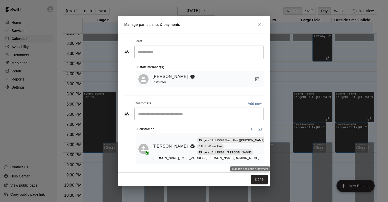
click at [270, 157] on icon "Manage bookings & payment" at bounding box center [272, 157] width 5 height 5
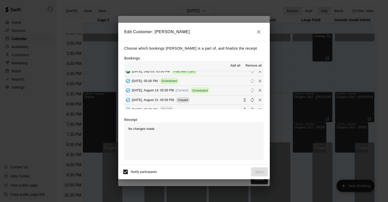
scroll to position [126, 0]
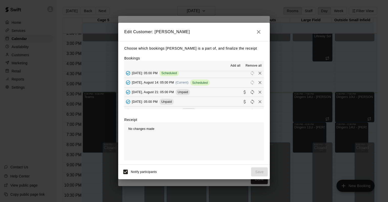
click at [243, 82] on button "[DATE], August 14: 05:00 PM (Current) Scheduled" at bounding box center [193, 82] width 139 height 9
click at [262, 33] on button "button" at bounding box center [259, 32] width 10 height 10
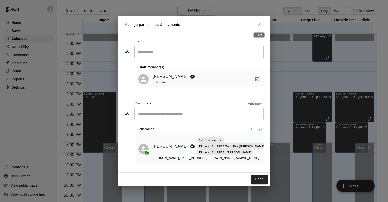
click at [256, 26] on button "Close" at bounding box center [259, 24] width 9 height 9
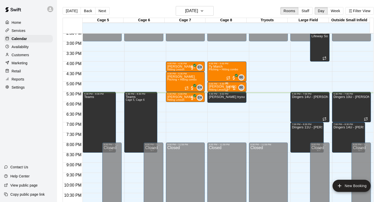
click at [235, 87] on div at bounding box center [231, 87] width 10 height 5
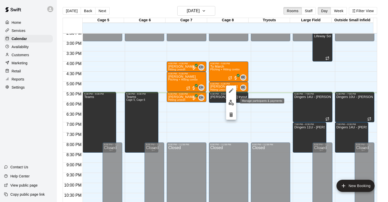
click at [230, 105] on img "edit" at bounding box center [231, 103] width 6 height 6
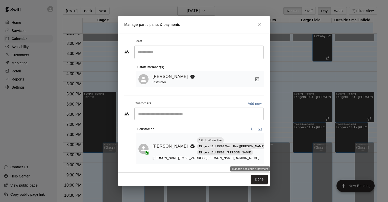
click at [270, 158] on icon "Manage bookings & payment" at bounding box center [272, 157] width 5 height 5
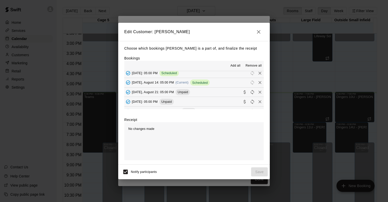
click at [226, 82] on button "[DATE], August 14: 05:00 PM (Current) Scheduled" at bounding box center [193, 82] width 139 height 9
click at [202, 81] on span "Scheduled" at bounding box center [199, 83] width 19 height 4
click at [209, 82] on span "Scheduled" at bounding box center [199, 83] width 19 height 4
click at [207, 83] on span "Scheduled" at bounding box center [199, 83] width 19 height 4
drag, startPoint x: 207, startPoint y: 83, endPoint x: 258, endPoint y: 86, distance: 50.6
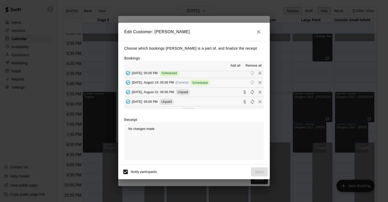
click at [213, 80] on button "[DATE], August 14: 05:00 PM (Current) Scheduled" at bounding box center [193, 82] width 139 height 9
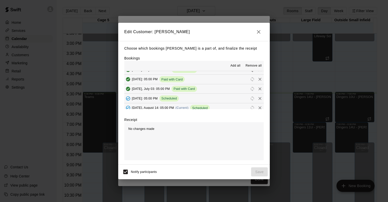
click at [260, 33] on icon "button" at bounding box center [259, 32] width 4 height 4
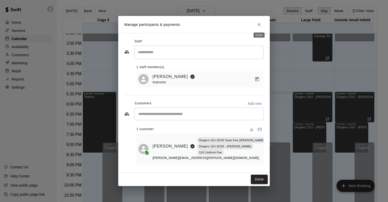
click at [260, 23] on icon "Close" at bounding box center [259, 24] width 5 height 5
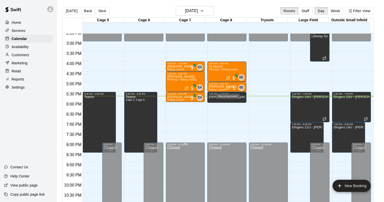
drag, startPoint x: 227, startPoint y: 87, endPoint x: 203, endPoint y: 149, distance: 66.7
drag, startPoint x: 203, startPoint y: 149, endPoint x: 331, endPoint y: 3, distance: 194.3
click at [331, 3] on main "[DATE] Back [DATE][DATE] Rooms Staff Day Week Filter View Cage 5 14 Thu Cage 6 …" at bounding box center [220, 105] width 327 height 210
click at [189, 9] on h6 "[DATE]" at bounding box center [191, 10] width 13 height 7
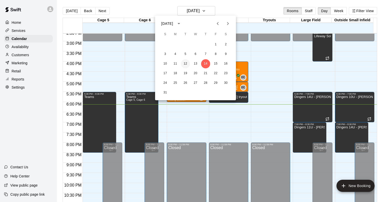
click at [186, 66] on button "12" at bounding box center [185, 63] width 9 height 9
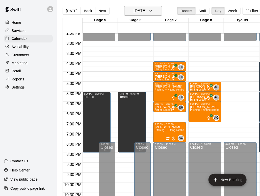
click at [134, 10] on h6 "[DATE]" at bounding box center [140, 10] width 13 height 7
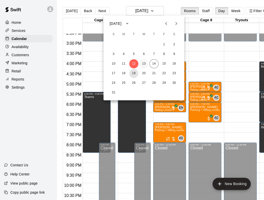
click at [131, 71] on button "19" at bounding box center [133, 73] width 9 height 9
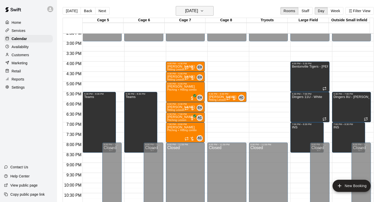
click at [199, 15] on button "[DATE]" at bounding box center [195, 11] width 38 height 10
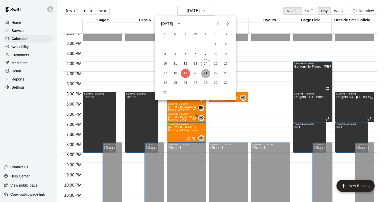
click at [207, 71] on button "21" at bounding box center [205, 73] width 9 height 9
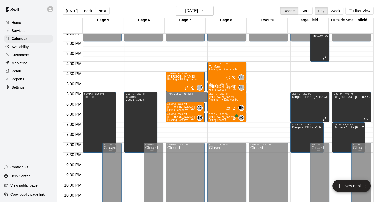
drag, startPoint x: 178, startPoint y: 93, endPoint x: 179, endPoint y: 100, distance: 6.9
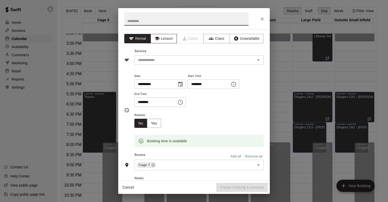
click at [169, 37] on button "Lesson" at bounding box center [164, 38] width 27 height 9
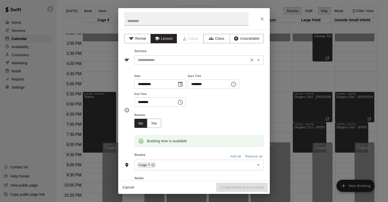
click at [239, 57] on input "text" at bounding box center [191, 60] width 111 height 6
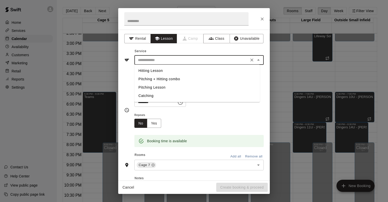
drag, startPoint x: 156, startPoint y: 71, endPoint x: 159, endPoint y: 69, distance: 3.5
click at [158, 70] on li "Hitting Lesson" at bounding box center [197, 70] width 126 height 8
type input "**********"
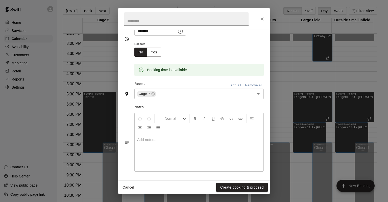
scroll to position [0, 0]
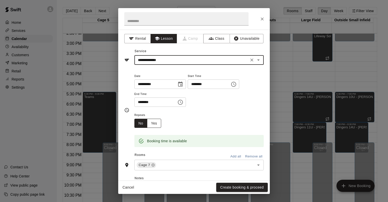
click at [156, 121] on button "Yes" at bounding box center [154, 123] width 14 height 9
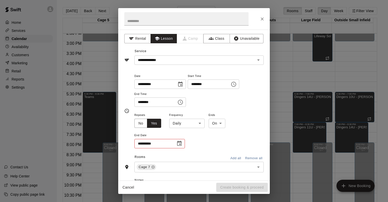
click at [179, 125] on body "Home Services Calendar Availability Customers Marketing Retail Reports Settings…" at bounding box center [194, 105] width 388 height 210
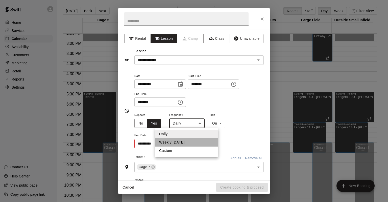
click at [178, 139] on li "Weekly [DATE]" at bounding box center [186, 142] width 63 height 8
type input "******"
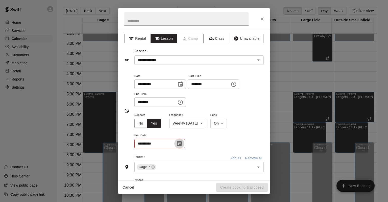
click at [181, 143] on icon "Choose date" at bounding box center [179, 143] width 6 height 6
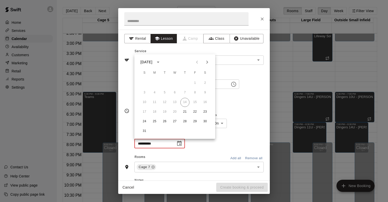
click at [210, 60] on icon "Next month" at bounding box center [207, 62] width 6 height 6
click at [186, 93] on button "11" at bounding box center [184, 92] width 9 height 9
type input "**********"
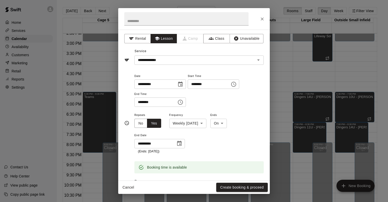
scroll to position [97, 0]
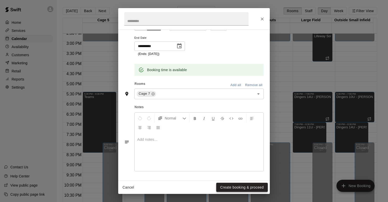
drag, startPoint x: 244, startPoint y: 193, endPoint x: 241, endPoint y: 184, distance: 9.3
click at [243, 191] on div "Cancel Create booking & proceed" at bounding box center [194, 186] width 152 height 13
click at [241, 183] on button "Create booking & proceed" at bounding box center [242, 186] width 52 height 9
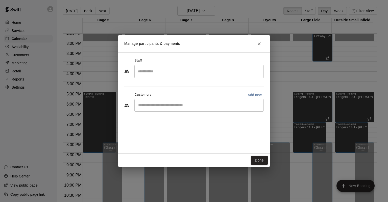
click at [187, 71] on input "Search staff" at bounding box center [199, 71] width 125 height 9
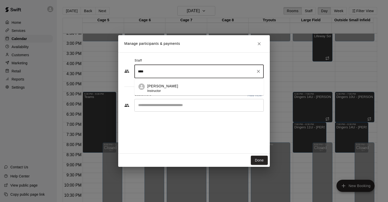
click at [158, 84] on p "[PERSON_NAME]" at bounding box center [162, 85] width 31 height 5
type input "****"
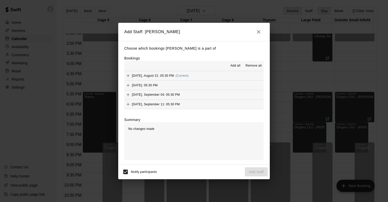
click at [204, 77] on button "[DATE], August 21: 05:30 PM (Current)" at bounding box center [193, 75] width 139 height 9
click at [232, 64] on span "Add all" at bounding box center [235, 65] width 10 height 5
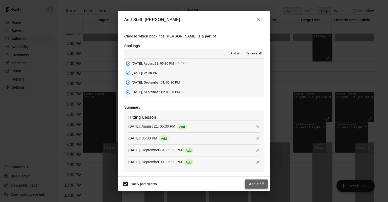
click at [256, 182] on button "Add staff" at bounding box center [256, 183] width 23 height 9
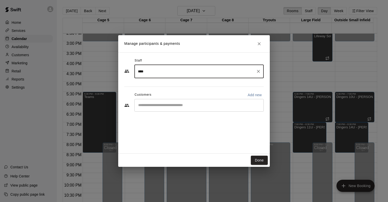
click at [255, 71] on button "Clear" at bounding box center [258, 71] width 7 height 7
click at [216, 67] on input "Search staff" at bounding box center [199, 71] width 125 height 9
click at [192, 83] on li "[PERSON_NAME] Instructor" at bounding box center [198, 86] width 129 height 17
type input "****"
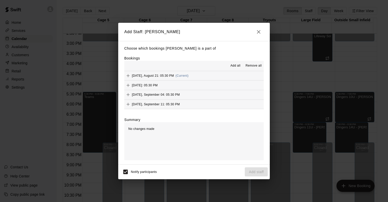
click at [235, 65] on span "Add all" at bounding box center [235, 65] width 10 height 5
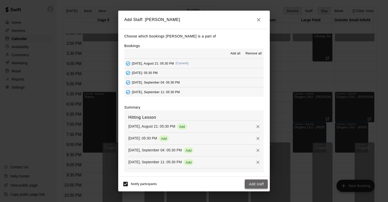
click at [254, 181] on button "Add staff" at bounding box center [256, 183] width 23 height 9
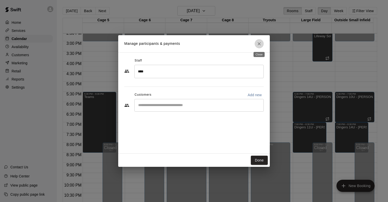
click at [259, 41] on button "Close" at bounding box center [259, 43] width 9 height 9
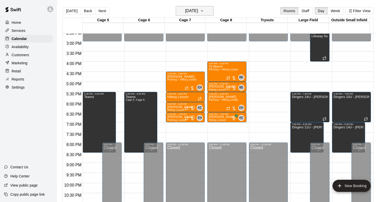
click at [195, 15] on button "[DATE]" at bounding box center [195, 11] width 38 height 10
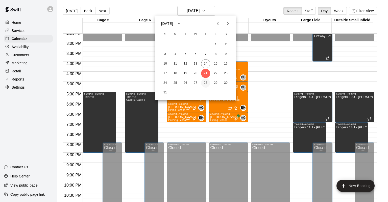
click at [205, 81] on button "28" at bounding box center [205, 82] width 9 height 9
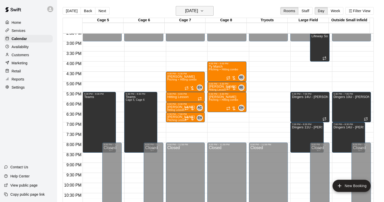
click at [198, 10] on h6 "[DATE]" at bounding box center [191, 10] width 13 height 7
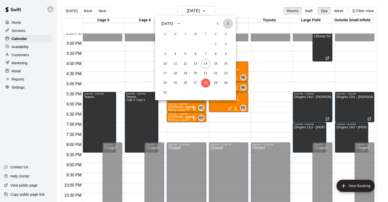
click at [227, 28] on button "Next month" at bounding box center [228, 23] width 10 height 10
click at [208, 45] on button "4" at bounding box center [205, 44] width 9 height 9
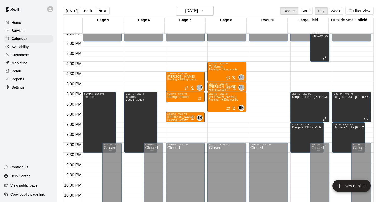
click at [198, 6] on main "[DATE] Back [DATE][DATE] Rooms Staff Day Week Filter View Cage 5 04 Thu Cage 6 …" at bounding box center [220, 105] width 327 height 210
click at [198, 11] on h6 "[DATE]" at bounding box center [191, 10] width 13 height 7
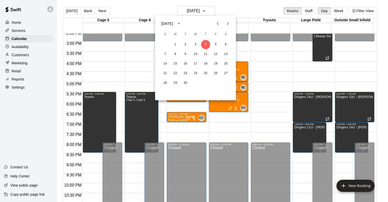
click at [216, 23] on icon "Previous month" at bounding box center [218, 23] width 6 height 6
click at [206, 83] on button "28" at bounding box center [205, 82] width 9 height 9
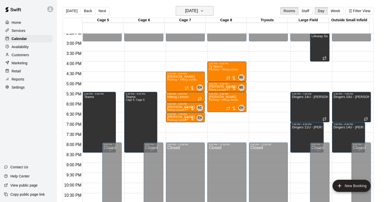
click at [198, 10] on h6 "[DATE]" at bounding box center [191, 10] width 13 height 7
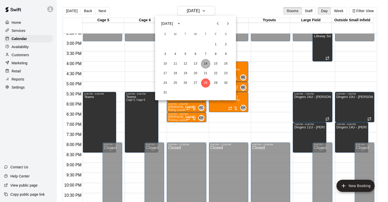
click at [204, 62] on button "14" at bounding box center [205, 63] width 9 height 9
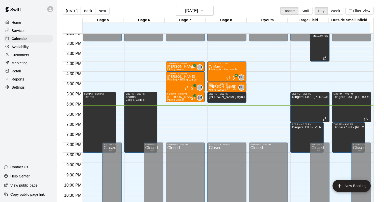
click at [194, 3] on main "[DATE] Back [DATE][DATE] Rooms Staff Day Week Filter View Cage 5 14 Thu Cage 6 …" at bounding box center [220, 105] width 327 height 210
click at [192, 9] on h6 "[DATE]" at bounding box center [191, 10] width 13 height 7
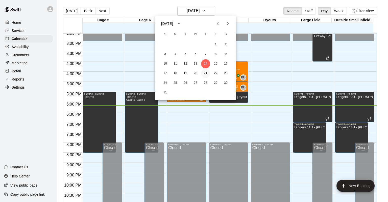
click at [210, 74] on button "21" at bounding box center [205, 73] width 9 height 9
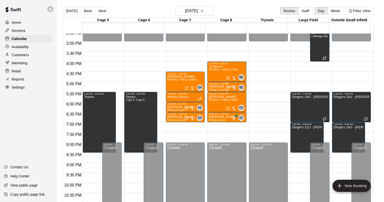
drag, startPoint x: 214, startPoint y: 98, endPoint x: 224, endPoint y: 85, distance: 16.8
click at [224, 85] on div "5:00 PM – 5:30 PM" at bounding box center [227, 83] width 36 height 3
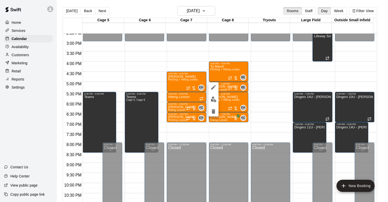
click at [168, 57] on div at bounding box center [194, 101] width 388 height 202
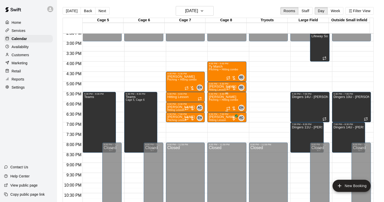
click at [212, 106] on div "[PERSON_NAME] Pitching + Hitting combo" at bounding box center [223, 196] width 29 height 202
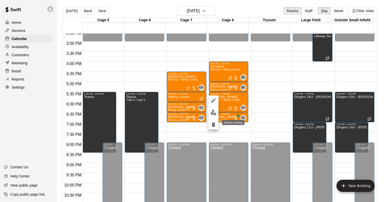
click at [212, 122] on icon "delete" at bounding box center [214, 124] width 4 height 5
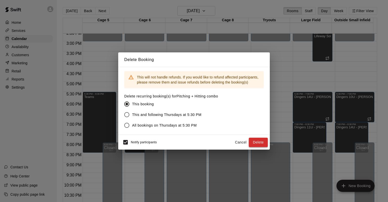
click at [260, 140] on button "Delete" at bounding box center [258, 141] width 19 height 9
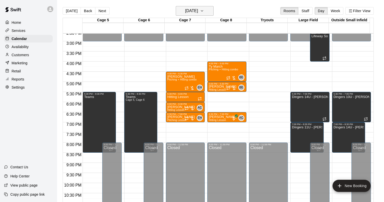
click at [198, 13] on h6 "[DATE]" at bounding box center [191, 10] width 13 height 7
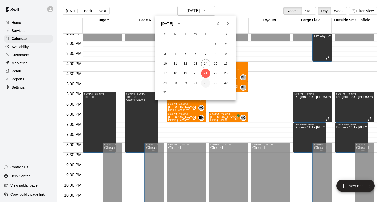
click at [204, 82] on button "28" at bounding box center [205, 82] width 9 height 9
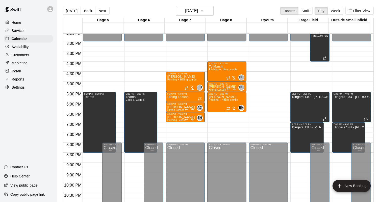
click at [224, 102] on div "[PERSON_NAME] Pitching + Hitting combo" at bounding box center [223, 196] width 29 height 202
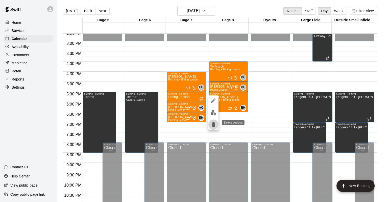
click at [216, 126] on icon "delete" at bounding box center [213, 124] width 6 height 6
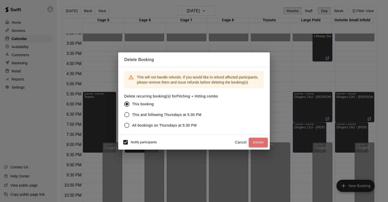
click at [261, 140] on button "Delete" at bounding box center [258, 141] width 19 height 9
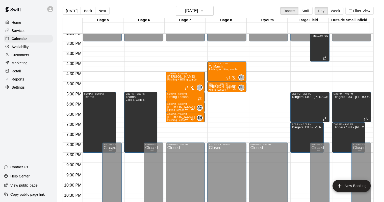
click at [204, 16] on div "[DATE] Back [DATE][DATE] Rooms Staff Day Week Filter View" at bounding box center [218, 12] width 311 height 12
click at [198, 12] on h6 "[DATE]" at bounding box center [191, 10] width 13 height 7
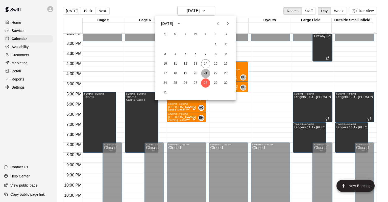
click at [204, 70] on button "21" at bounding box center [205, 73] width 9 height 9
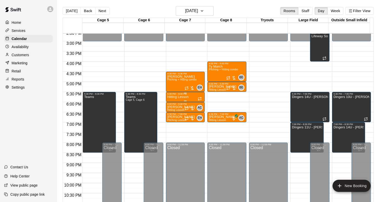
click at [185, 95] on div "5:30 PM – 6:00 PM" at bounding box center [186, 93] width 36 height 3
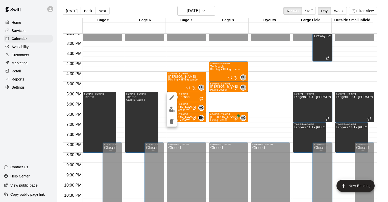
click at [171, 98] on icon "edit" at bounding box center [172, 97] width 5 height 5
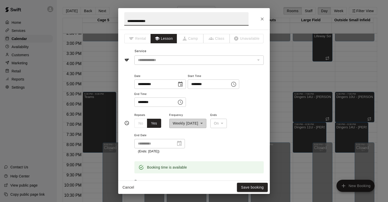
click at [178, 146] on div "**********" at bounding box center [159, 143] width 51 height 9
click at [179, 143] on div at bounding box center [177, 143] width 7 height 0
click at [190, 122] on div "**********" at bounding box center [187, 120] width 37 height 16
click at [204, 121] on div "**********" at bounding box center [187, 120] width 37 height 16
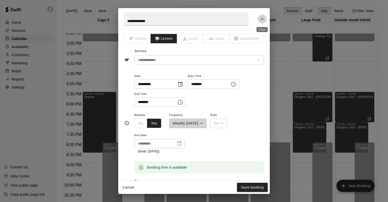
click at [263, 18] on icon "Close" at bounding box center [262, 18] width 3 height 3
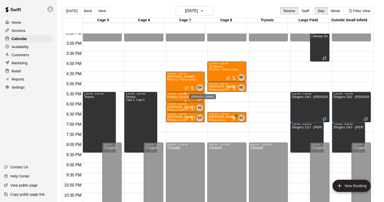
click at [187, 97] on p "Hitting Lesson" at bounding box center [178, 97] width 21 height 0
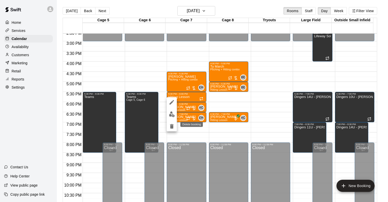
click at [171, 129] on button "delete" at bounding box center [172, 126] width 10 height 10
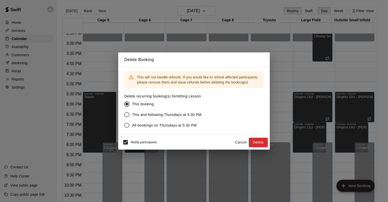
drag, startPoint x: 170, startPoint y: 125, endPoint x: 197, endPoint y: 132, distance: 28.6
click at [170, 126] on span "All bookings on Thursdays at 5:30 PM" at bounding box center [164, 125] width 65 height 5
click at [259, 136] on div "Notify participants Cancel Delete" at bounding box center [194, 142] width 152 height 15
click at [259, 140] on button "Delete" at bounding box center [258, 141] width 19 height 9
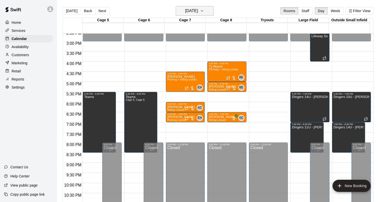
click at [198, 13] on h6 "[DATE]" at bounding box center [191, 10] width 13 height 7
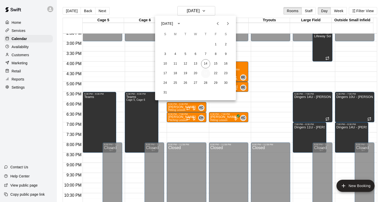
click at [208, 77] on button "21" at bounding box center [205, 73] width 9 height 9
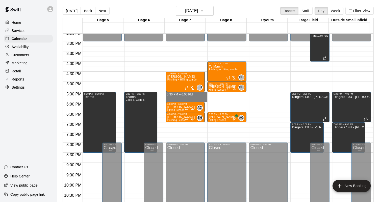
drag, startPoint x: 189, startPoint y: 92, endPoint x: 188, endPoint y: 99, distance: 6.8
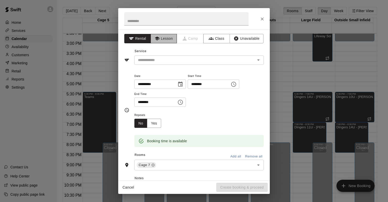
click at [157, 39] on icon "button" at bounding box center [157, 38] width 5 height 5
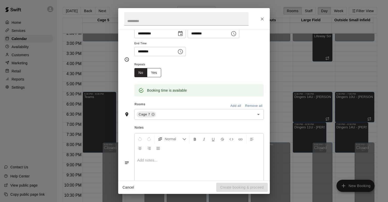
click at [158, 70] on button "Yes" at bounding box center [154, 72] width 14 height 9
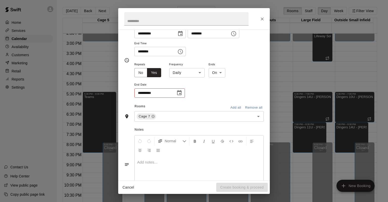
scroll to position [52, 0]
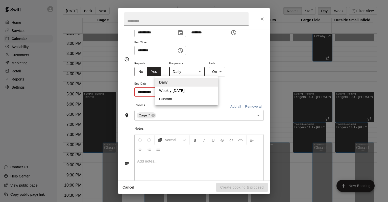
click at [198, 74] on body "Home Services Calendar Availability Customers Marketing Retail Reports Settings…" at bounding box center [194, 105] width 388 height 210
click at [195, 89] on li "Weekly [DATE]" at bounding box center [186, 90] width 63 height 8
type input "******"
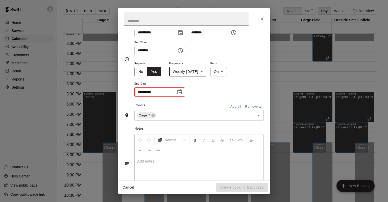
click at [179, 89] on icon "Choose date" at bounding box center [179, 91] width 5 height 5
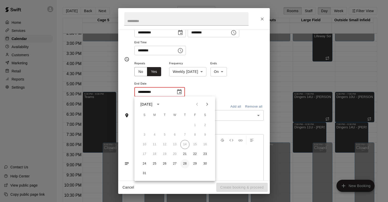
click at [189, 164] on button "28" at bounding box center [184, 163] width 9 height 9
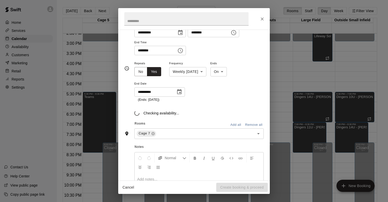
type input "**********"
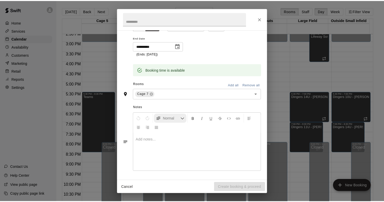
scroll to position [0, 0]
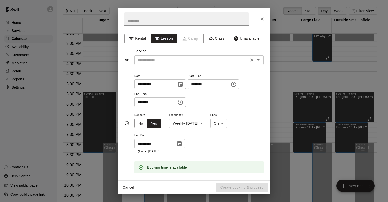
click at [162, 59] on input "text" at bounding box center [191, 60] width 111 height 6
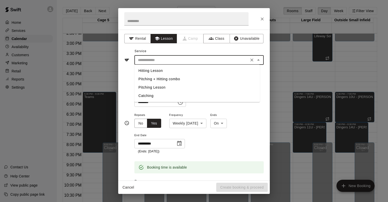
click at [164, 73] on li "Hitting Lesson" at bounding box center [197, 70] width 126 height 8
type input "**********"
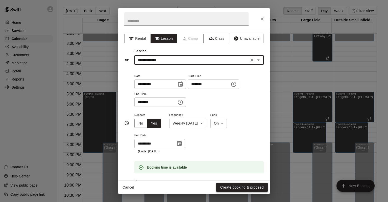
click at [243, 188] on button "Create booking & proceed" at bounding box center [242, 186] width 52 height 9
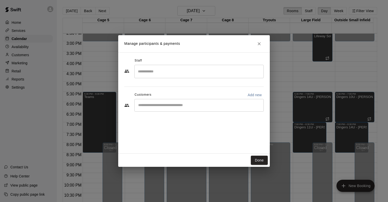
click at [162, 69] on input "Search staff" at bounding box center [199, 71] width 125 height 9
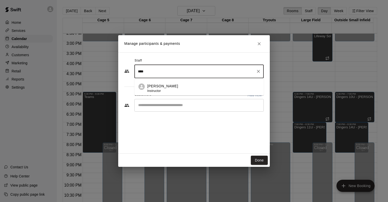
click at [164, 87] on p "[PERSON_NAME]" at bounding box center [162, 85] width 31 height 5
type input "****"
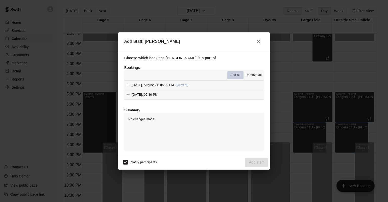
drag, startPoint x: 227, startPoint y: 72, endPoint x: 243, endPoint y: 77, distance: 16.1
click at [239, 76] on button "Add all" at bounding box center [235, 75] width 16 height 8
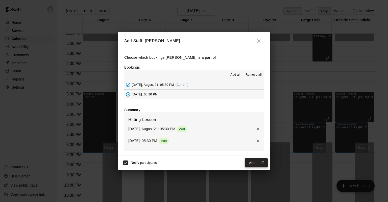
click at [252, 161] on button "Add staff" at bounding box center [256, 162] width 23 height 9
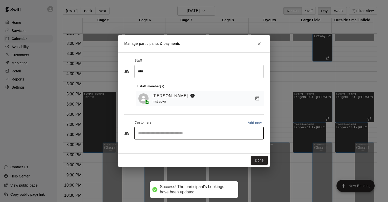
click at [189, 134] on input "Start typing to search customers..." at bounding box center [199, 132] width 125 height 5
type input "****"
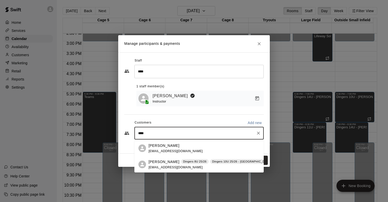
click at [181, 162] on span "Dingers 8U 25/26" at bounding box center [195, 161] width 28 height 4
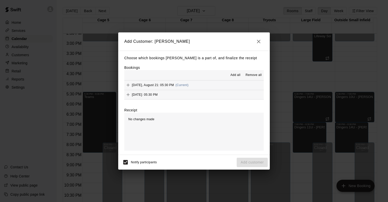
click at [231, 73] on span "Add all" at bounding box center [235, 75] width 10 height 5
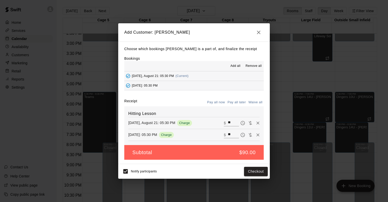
click at [239, 101] on button "Pay all later" at bounding box center [236, 102] width 21 height 8
click at [248, 174] on button "Add customer" at bounding box center [252, 171] width 31 height 9
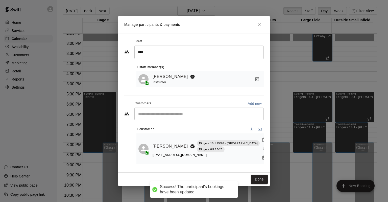
drag, startPoint x: 255, startPoint y: 175, endPoint x: 258, endPoint y: 158, distance: 17.1
click at [256, 175] on button "Done" at bounding box center [259, 178] width 17 height 9
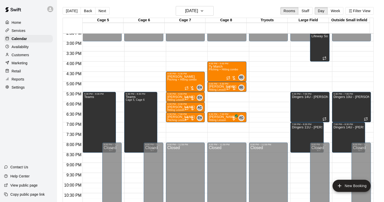
drag, startPoint x: 33, startPoint y: 54, endPoint x: 36, endPoint y: 51, distance: 3.2
click at [34, 53] on div "Customers" at bounding box center [28, 55] width 49 height 8
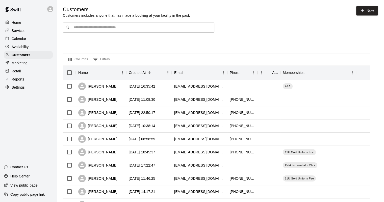
click at [36, 51] on div "Availability" at bounding box center [28, 47] width 49 height 8
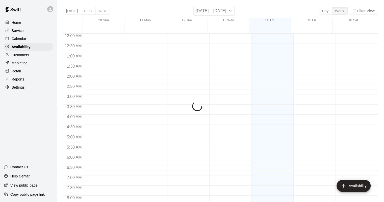
scroll to position [311, 0]
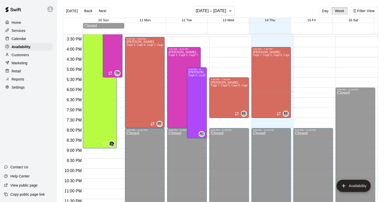
click at [36, 58] on div "Customers" at bounding box center [28, 55] width 49 height 8
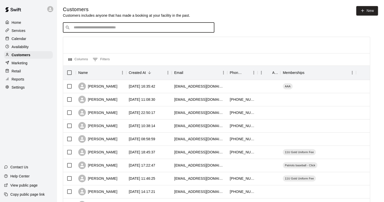
click at [177, 29] on input "Search customers by name or email" at bounding box center [142, 27] width 140 height 5
type input "****"
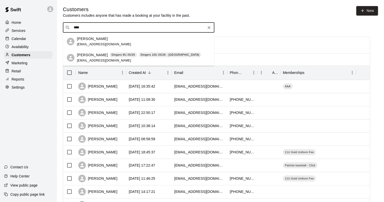
click at [101, 61] on span "[EMAIL_ADDRESS][DOMAIN_NAME]" at bounding box center [104, 61] width 54 height 4
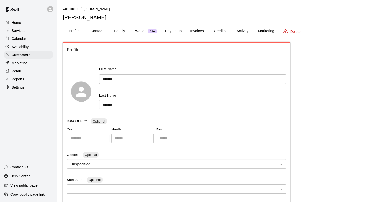
click at [168, 28] on button "Payments" at bounding box center [173, 31] width 25 height 12
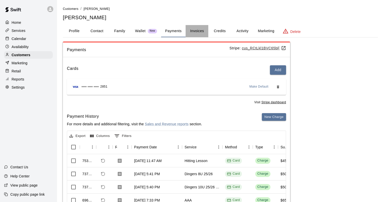
click at [201, 36] on button "Invoices" at bounding box center [197, 31] width 23 height 12
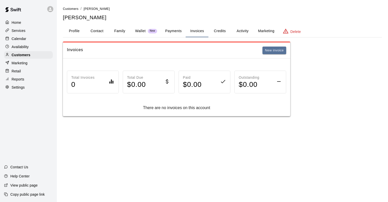
click at [212, 31] on button "Credits" at bounding box center [219, 31] width 23 height 12
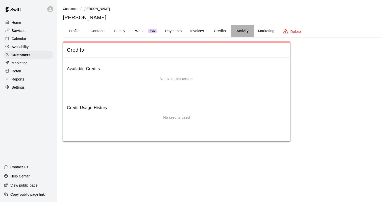
click at [241, 33] on button "Activity" at bounding box center [242, 31] width 23 height 12
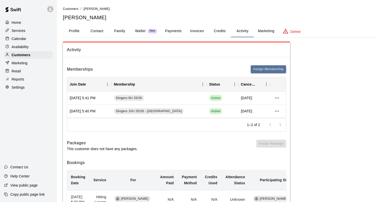
click at [93, 29] on button "Contact" at bounding box center [97, 31] width 23 height 12
select select "**"
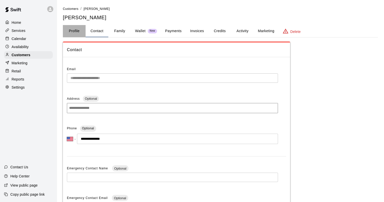
click at [75, 25] on button "Profile" at bounding box center [74, 31] width 23 height 12
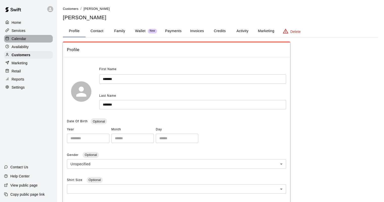
click at [21, 38] on p "Calendar" at bounding box center [19, 38] width 15 height 5
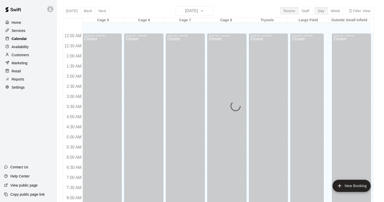
scroll to position [296, 0]
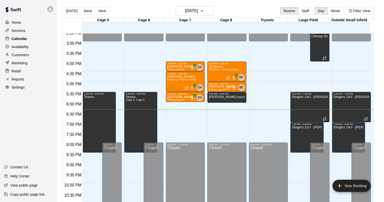
click at [21, 38] on p "Calendar" at bounding box center [19, 38] width 15 height 5
click at [56, 56] on div "Customers" at bounding box center [30, 55] width 53 height 8
click at [185, 9] on h6 "[DATE]" at bounding box center [191, 10] width 13 height 7
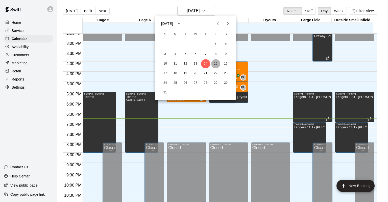
click at [218, 64] on button "15" at bounding box center [215, 63] width 9 height 9
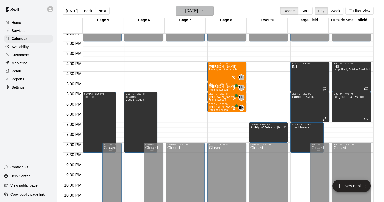
click at [198, 10] on h6 "[DATE]" at bounding box center [191, 10] width 13 height 7
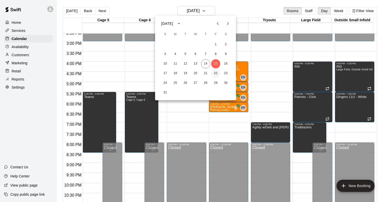
click at [216, 75] on button "22" at bounding box center [215, 73] width 9 height 9
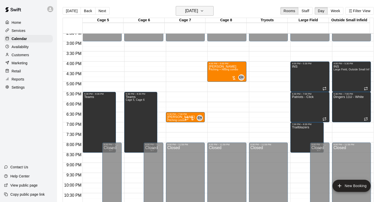
click at [198, 11] on h6 "[DATE]" at bounding box center [191, 10] width 13 height 7
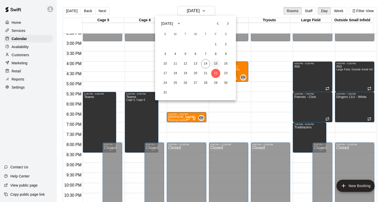
click at [217, 61] on button "15" at bounding box center [215, 63] width 9 height 9
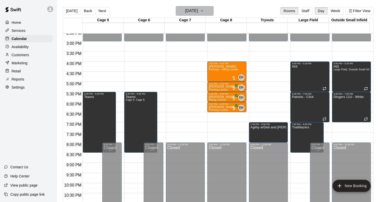
click at [206, 12] on button "[DATE]" at bounding box center [195, 11] width 38 height 10
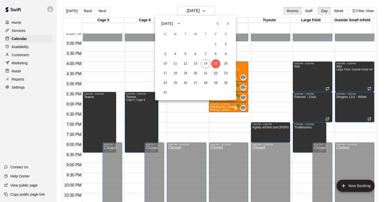
click at [215, 74] on button "22" at bounding box center [215, 73] width 9 height 9
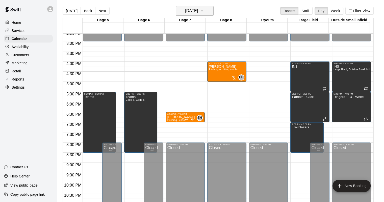
click at [192, 10] on h6 "[DATE]" at bounding box center [191, 10] width 13 height 7
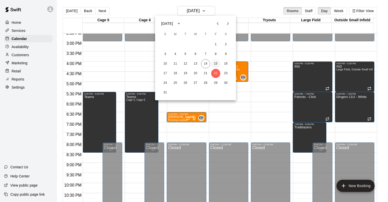
click at [218, 61] on button "15" at bounding box center [215, 63] width 9 height 9
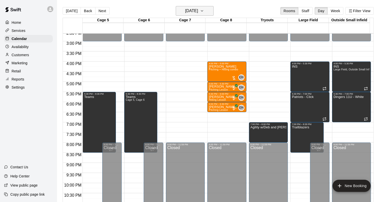
click at [198, 6] on button "[DATE]" at bounding box center [195, 11] width 38 height 10
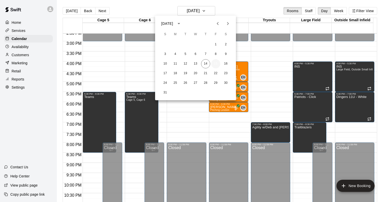
click at [213, 63] on button "15" at bounding box center [215, 63] width 9 height 9
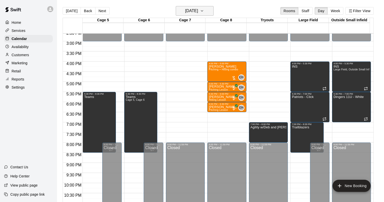
click at [198, 12] on h6 "[DATE]" at bounding box center [191, 10] width 13 height 7
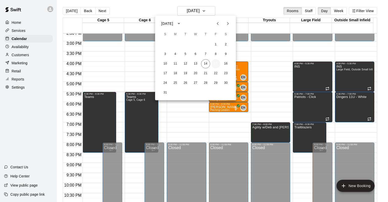
click at [215, 64] on button "15" at bounding box center [215, 63] width 9 height 9
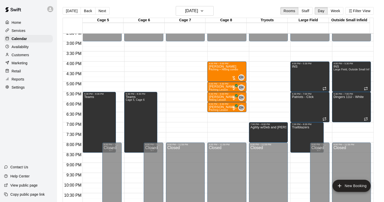
drag, startPoint x: 218, startPoint y: 71, endPoint x: 218, endPoint y: 26, distance: 45.0
click at [218, 26] on div at bounding box center [226, 25] width 41 height 5
click at [194, 12] on h6 "[DATE]" at bounding box center [191, 10] width 13 height 7
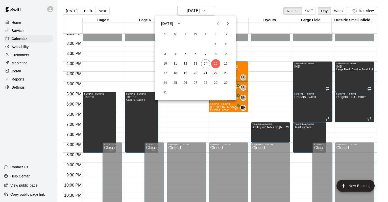
click at [214, 72] on button "22" at bounding box center [215, 73] width 9 height 9
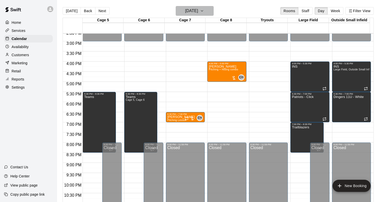
click at [185, 12] on h6 "[DATE]" at bounding box center [191, 10] width 13 height 7
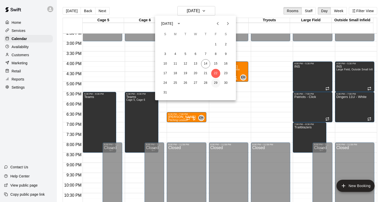
click at [217, 82] on button "29" at bounding box center [215, 82] width 9 height 9
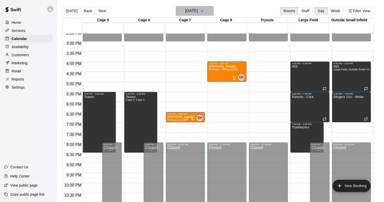
click at [198, 9] on h6 "[DATE]" at bounding box center [191, 10] width 13 height 7
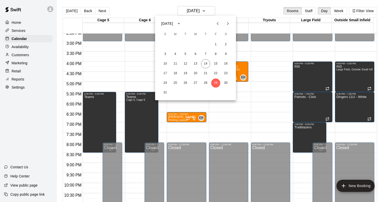
click at [227, 21] on icon "Next month" at bounding box center [228, 23] width 6 height 6
click at [214, 49] on button "5" at bounding box center [215, 44] width 9 height 9
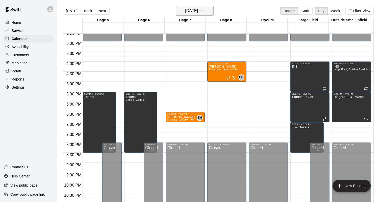
click at [198, 7] on button "[DATE]" at bounding box center [195, 11] width 38 height 10
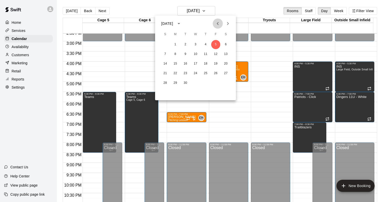
click at [218, 27] on button "Previous month" at bounding box center [218, 23] width 10 height 10
click at [208, 63] on button "14" at bounding box center [205, 63] width 9 height 9
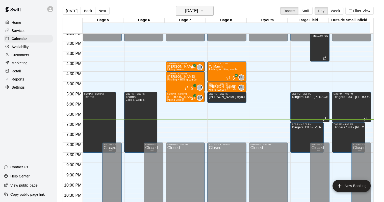
click at [193, 10] on h6 "[DATE]" at bounding box center [191, 10] width 13 height 7
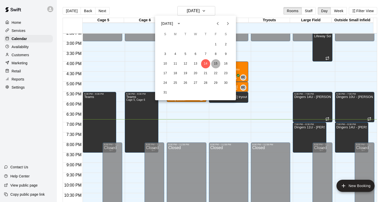
click at [214, 63] on button "15" at bounding box center [215, 63] width 9 height 9
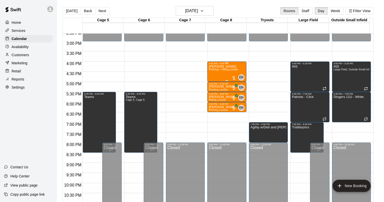
drag, startPoint x: 212, startPoint y: 69, endPoint x: 215, endPoint y: 63, distance: 7.0
click at [215, 63] on div "4:00 PM – 5:00 PM" at bounding box center [227, 63] width 36 height 3
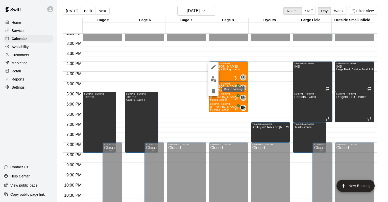
click at [215, 91] on icon "delete" at bounding box center [214, 91] width 4 height 5
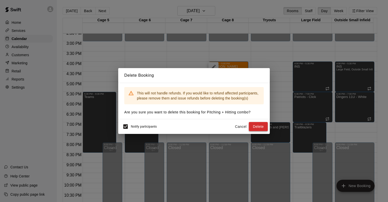
click at [258, 125] on button "Delete" at bounding box center [258, 126] width 19 height 9
